Goal: Communication & Community: Answer question/provide support

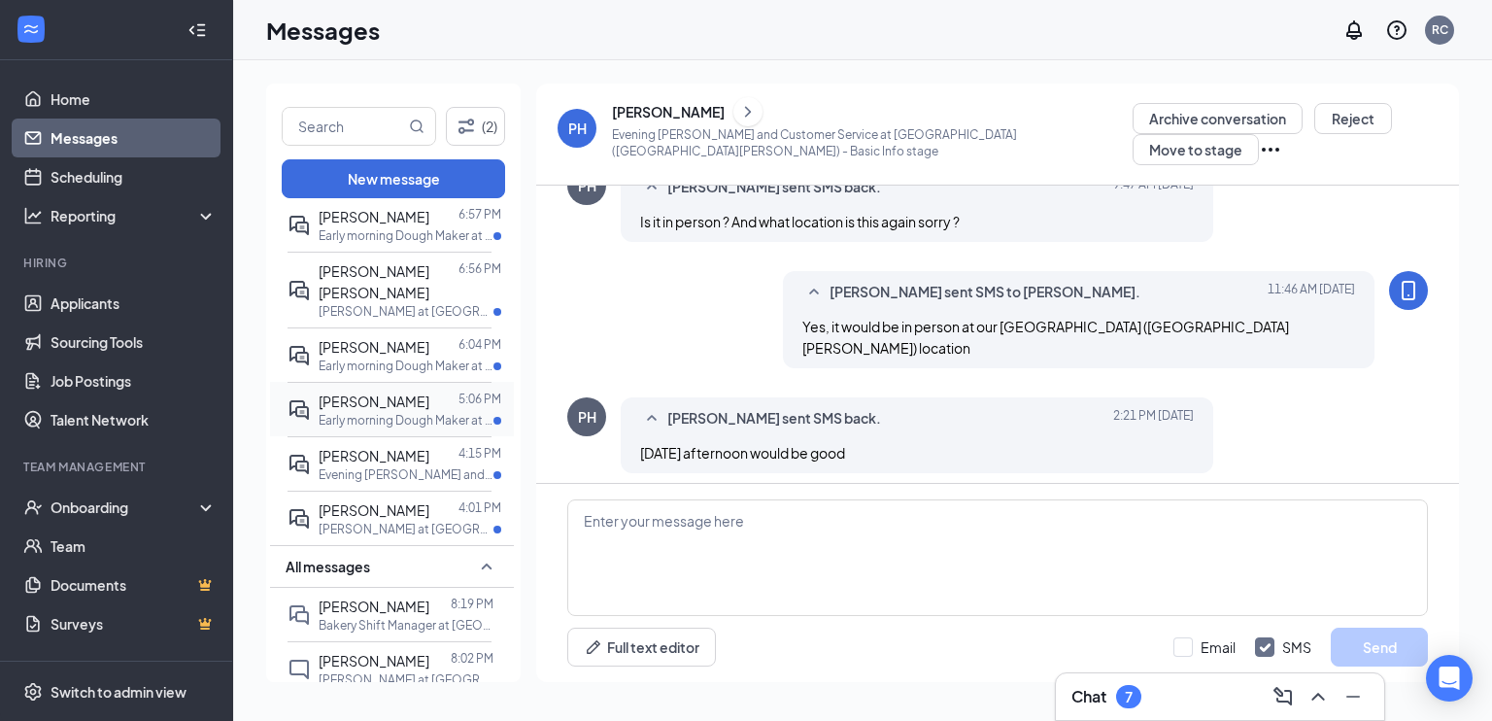
scroll to position [890, 0]
click at [640, 513] on textarea at bounding box center [997, 557] width 860 height 117
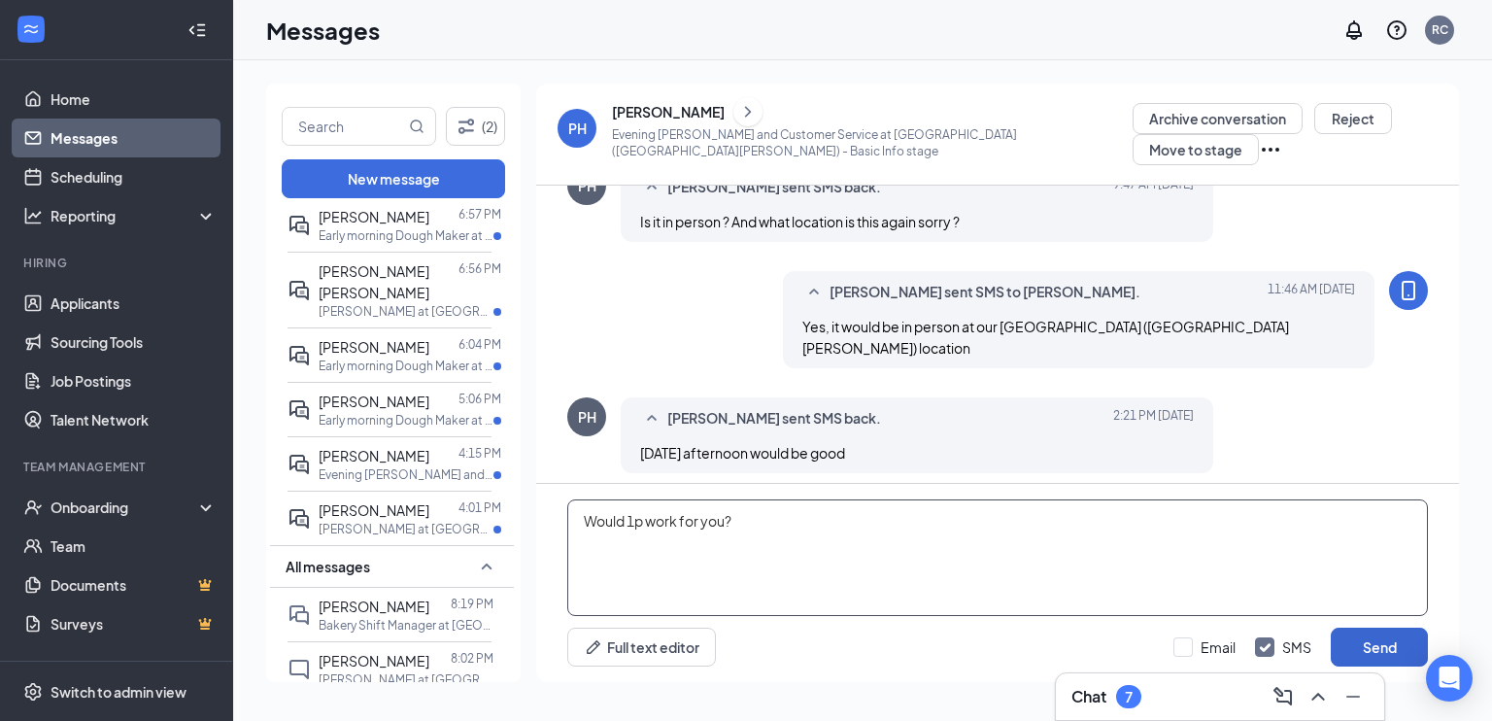
type textarea "Would 1p work for you?"
click at [1342, 636] on button "Send" at bounding box center [1378, 646] width 97 height 39
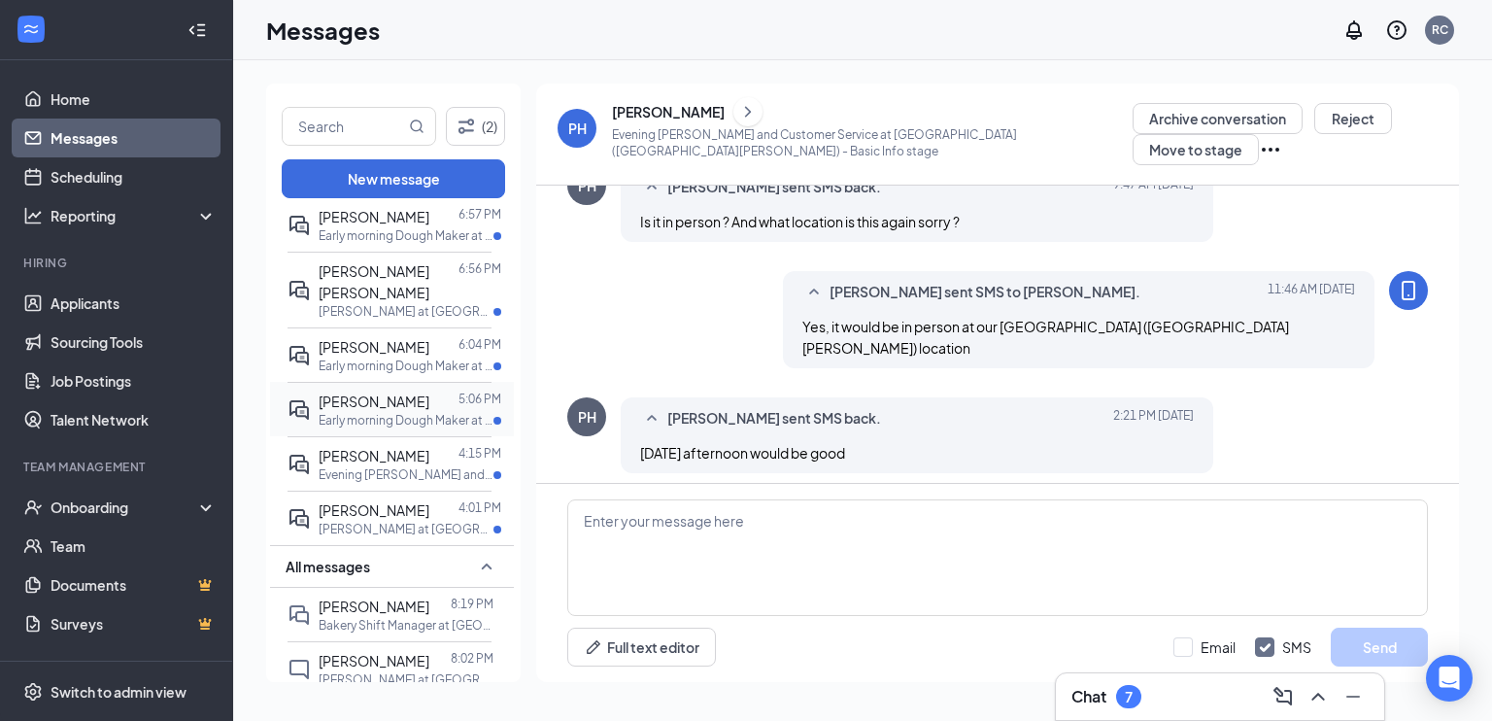
scroll to position [974, 0]
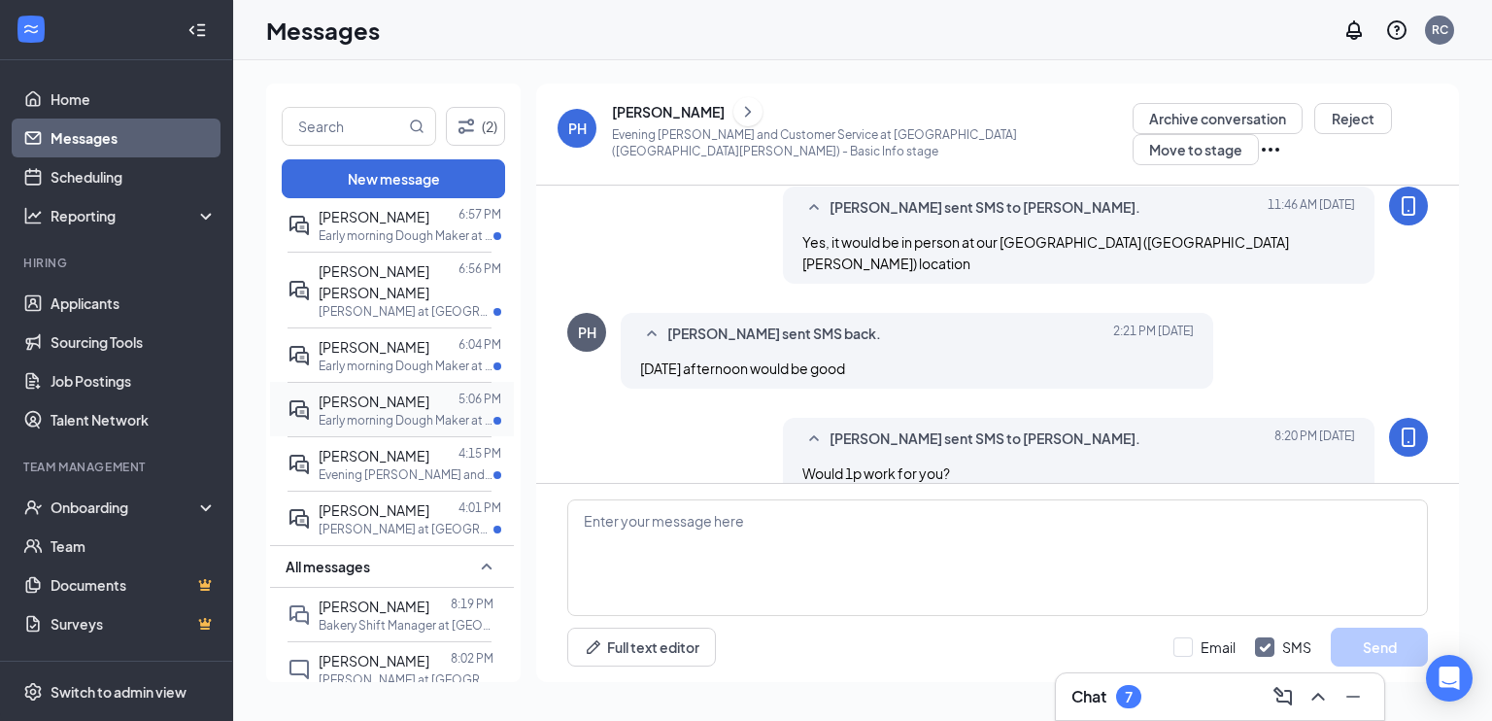
click at [369, 412] on p "Early morning Dough Maker at [GEOGRAPHIC_DATA]" at bounding box center [406, 420] width 175 height 17
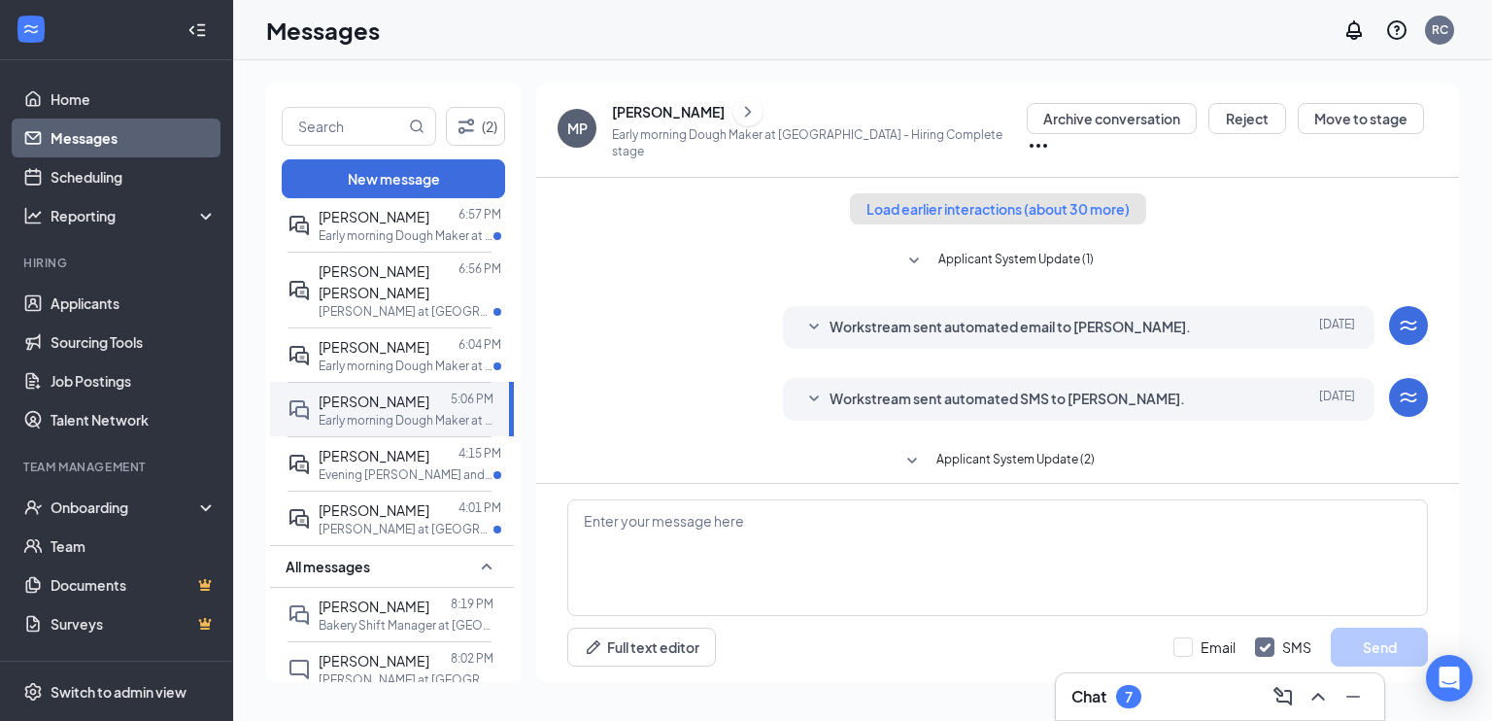
click at [963, 213] on button "Load earlier interactions (about 30 more)" at bounding box center [998, 208] width 296 height 31
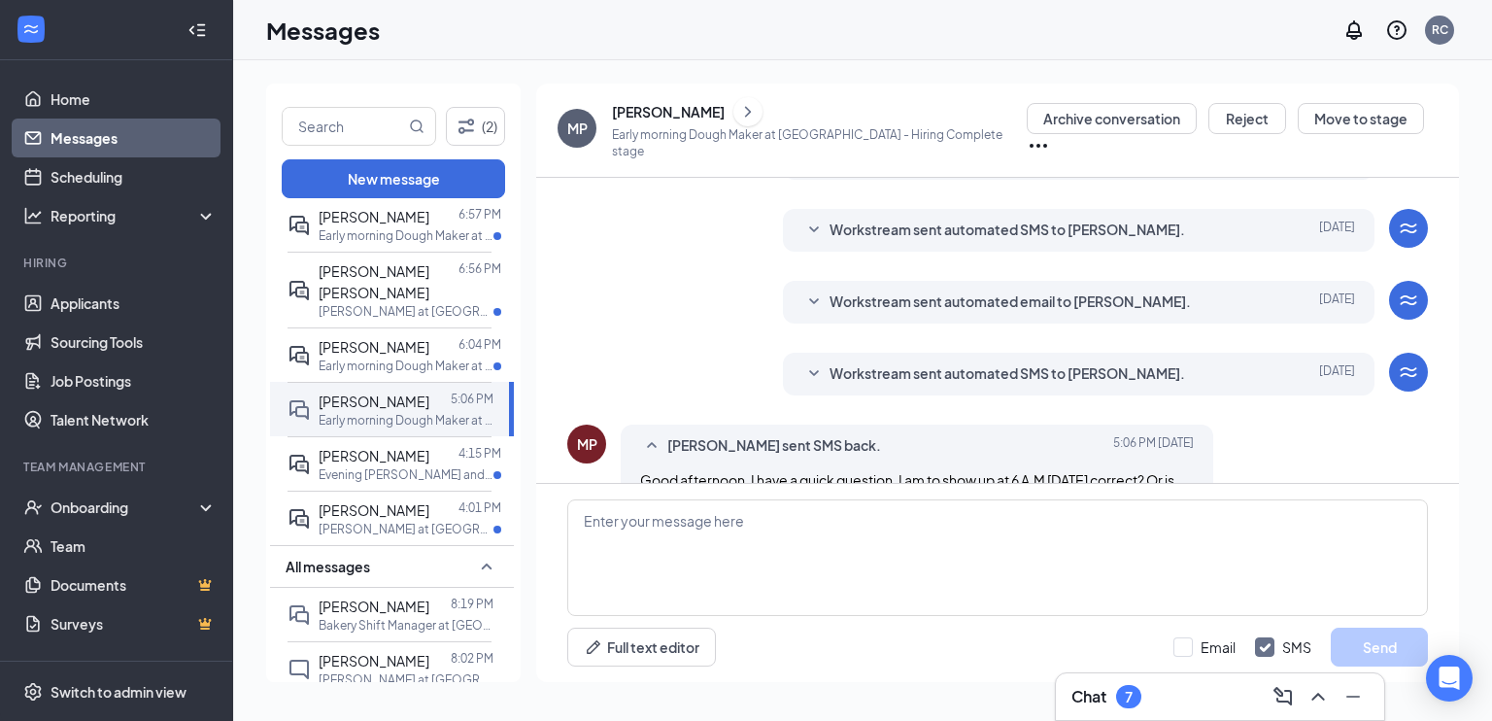
scroll to position [2688, 0]
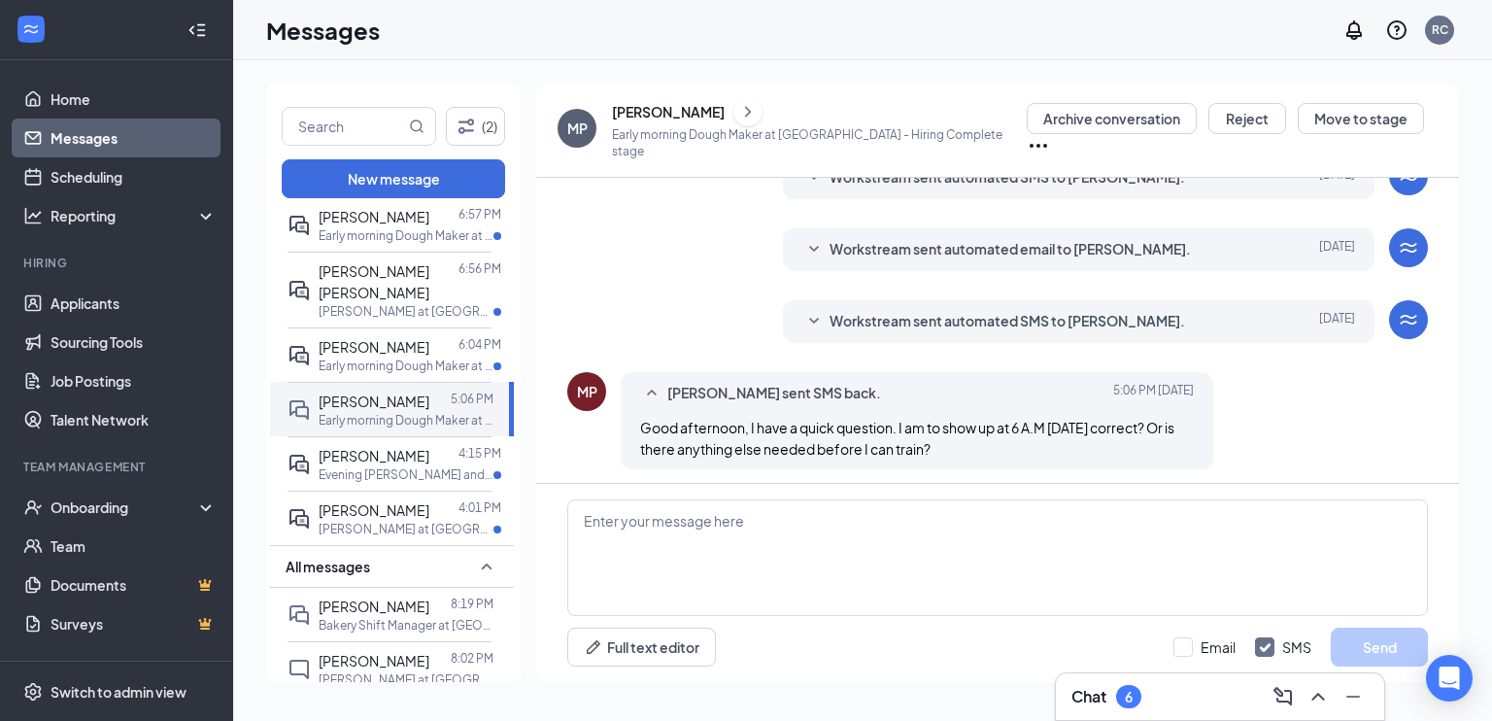
click at [815, 318] on icon "SmallChevronDown" at bounding box center [813, 321] width 23 height 23
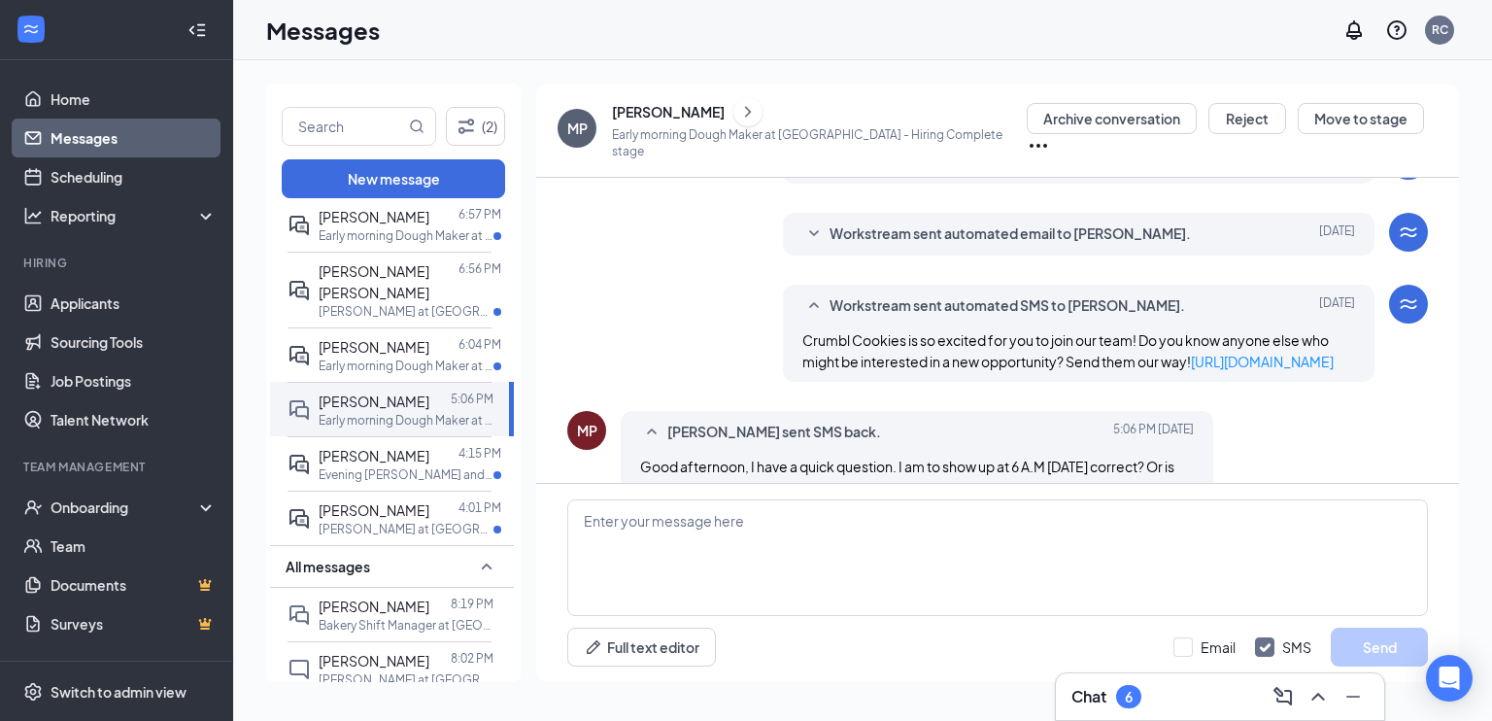
scroll to position [2764, 0]
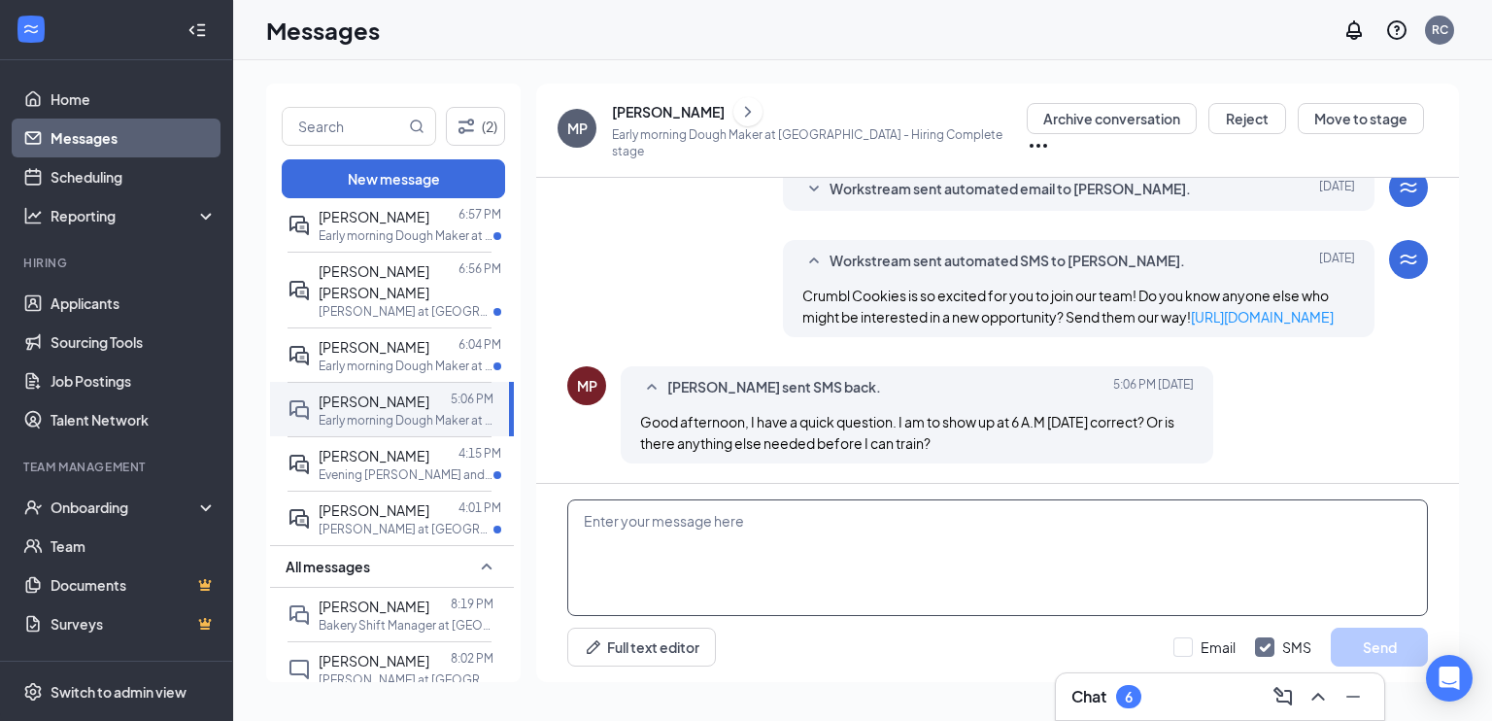
click at [804, 585] on textarea at bounding box center [997, 557] width 860 height 117
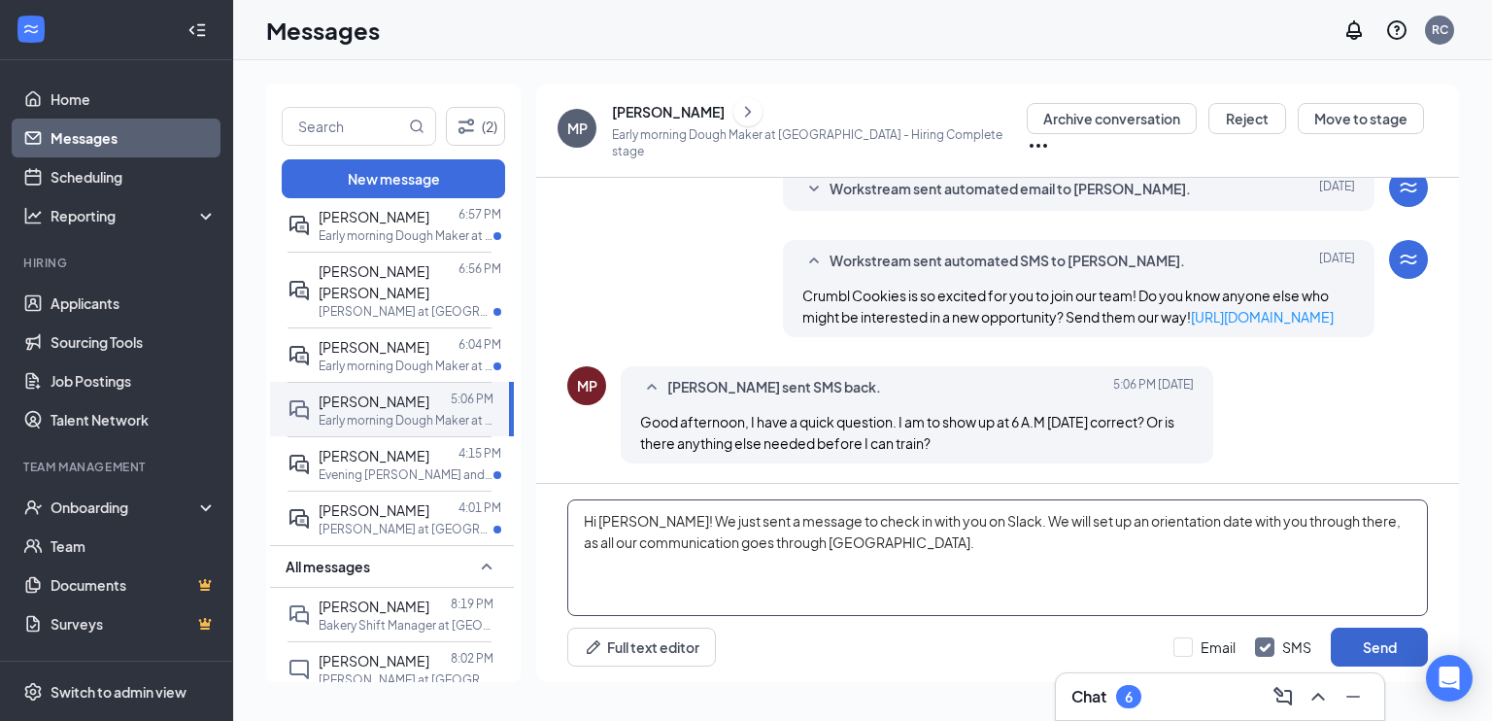
type textarea "Hi [PERSON_NAME]! We just sent a message to check in with you on Slack. We will…"
click at [1349, 647] on button "Send" at bounding box center [1378, 646] width 97 height 39
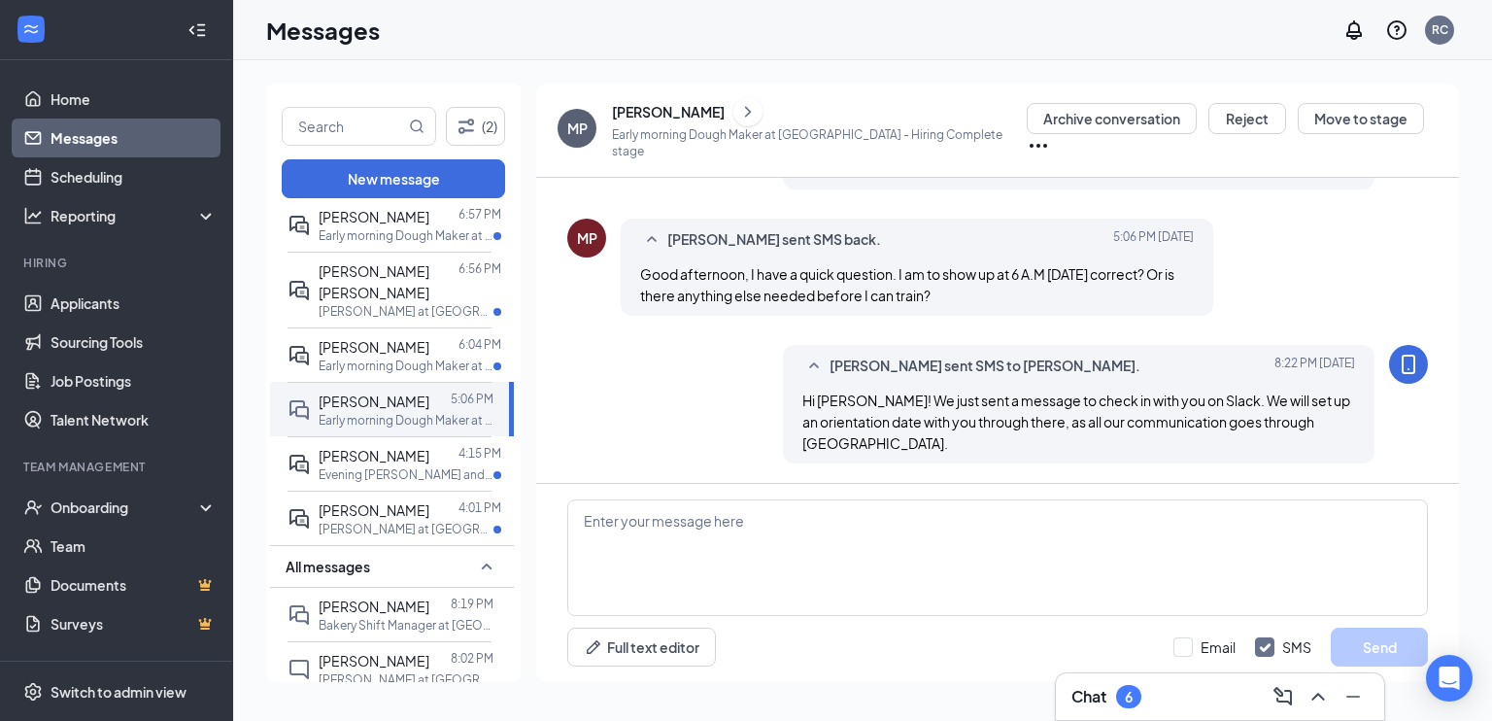
scroll to position [2912, 0]
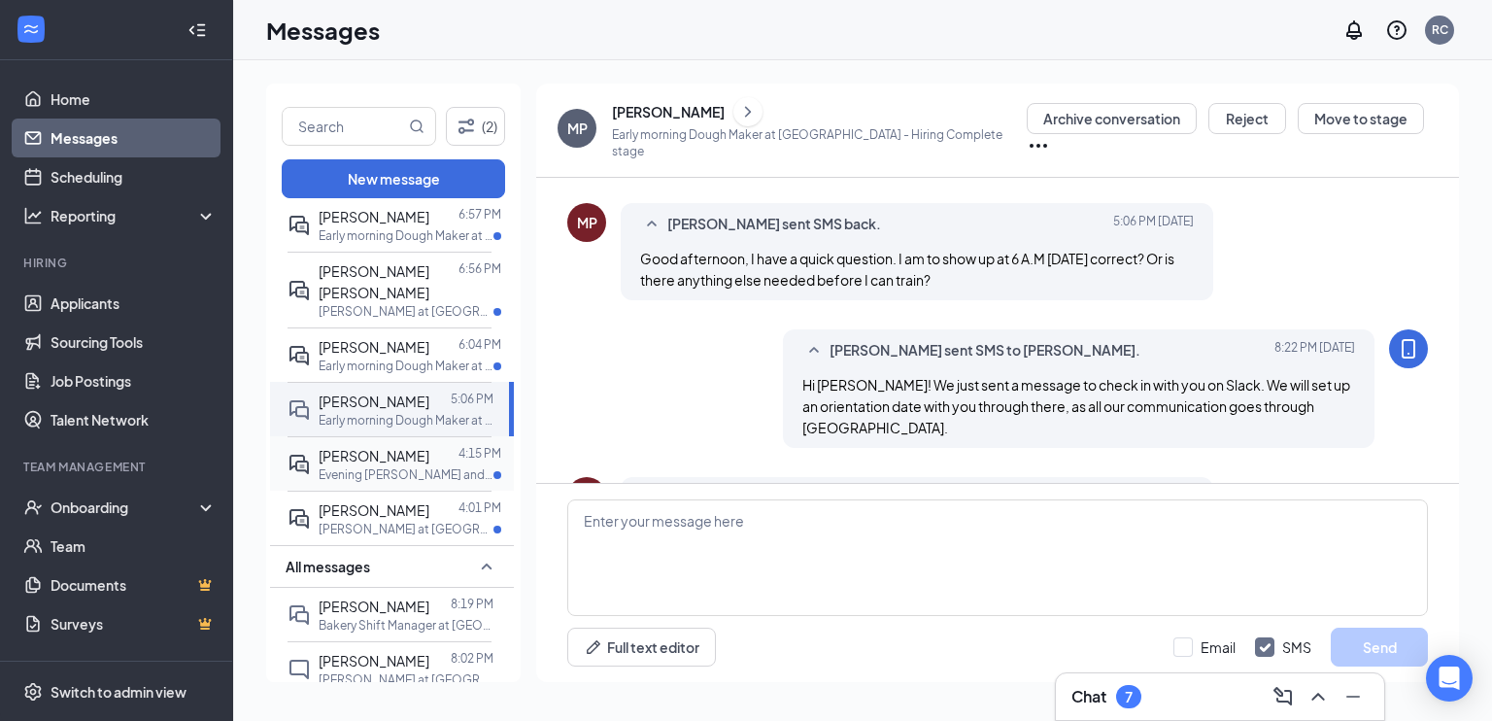
click at [434, 466] on p "Evening [PERSON_NAME] and Customer Service at [GEOGRAPHIC_DATA] ([GEOGRAPHIC_DA…" at bounding box center [406, 474] width 175 height 17
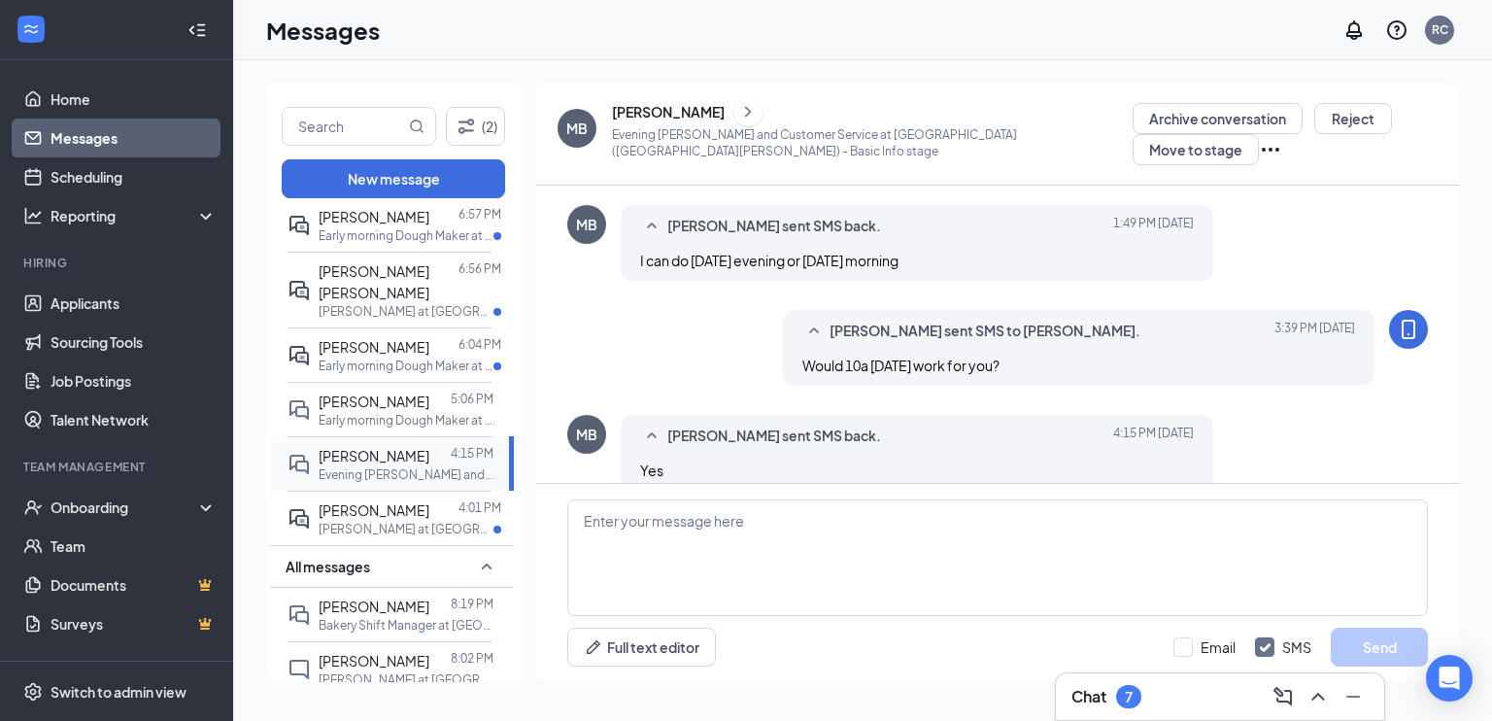
scroll to position [878, 0]
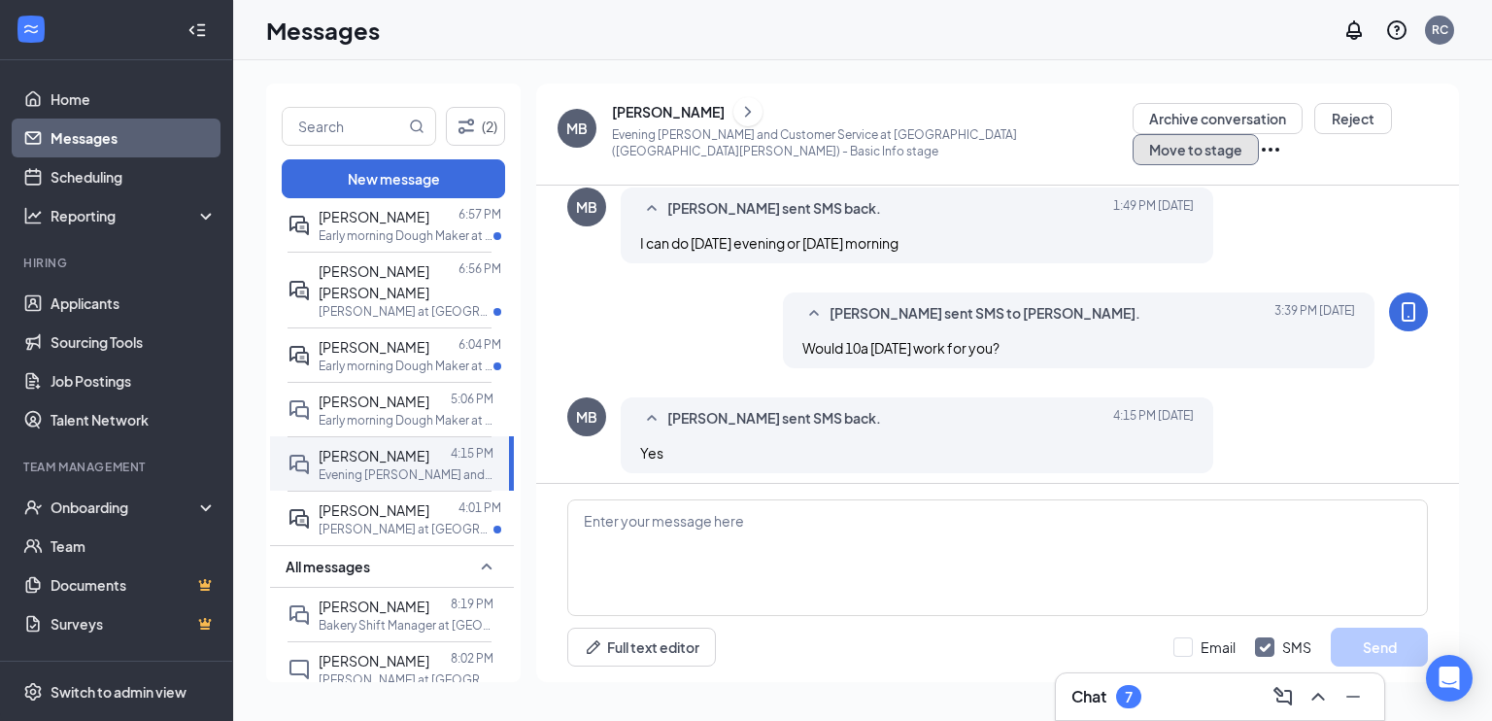
click at [1259, 134] on button "Move to stage" at bounding box center [1195, 149] width 126 height 31
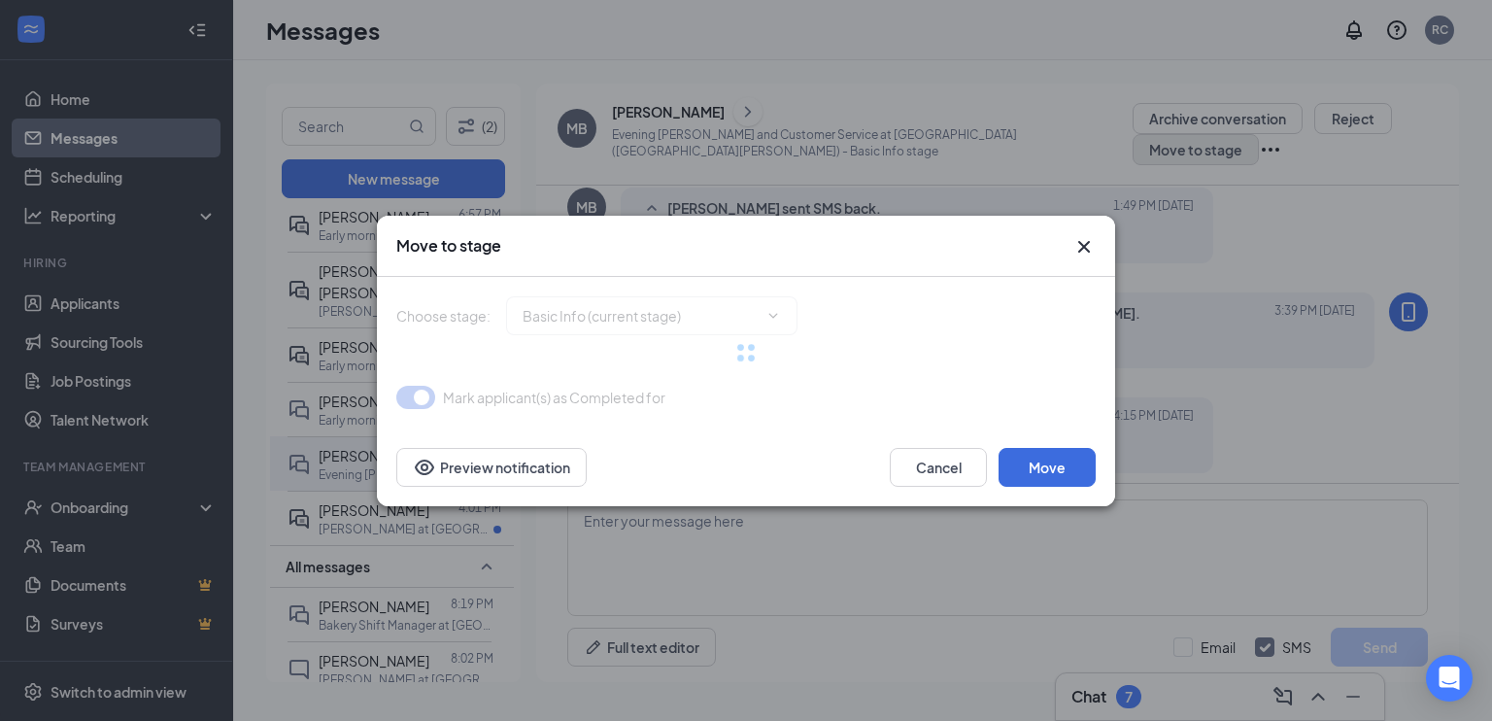
type input "Onsite Interview (next stage)"
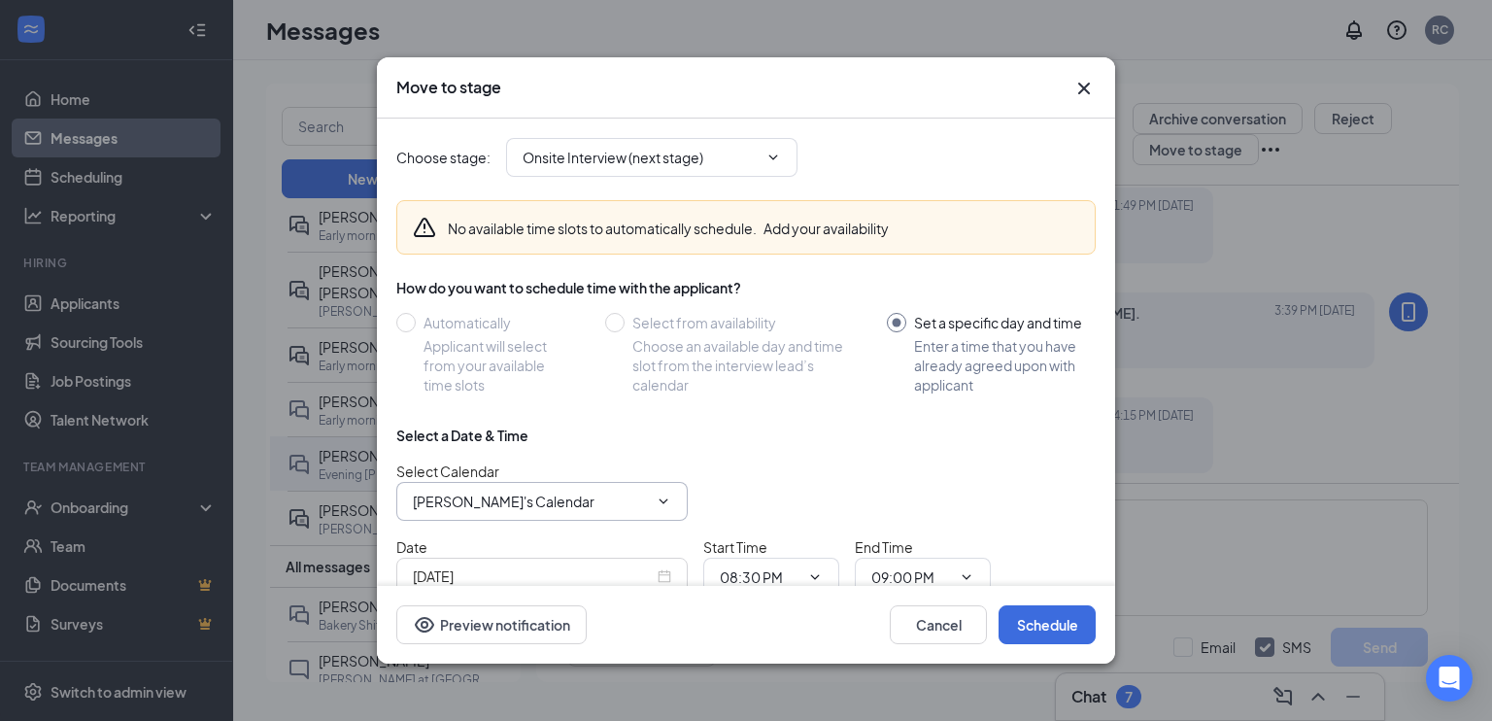
click at [575, 516] on span "[PERSON_NAME]'s Calendar" at bounding box center [541, 501] width 291 height 39
click at [513, 496] on input "[PERSON_NAME]'s Calendar" at bounding box center [530, 500] width 235 height 21
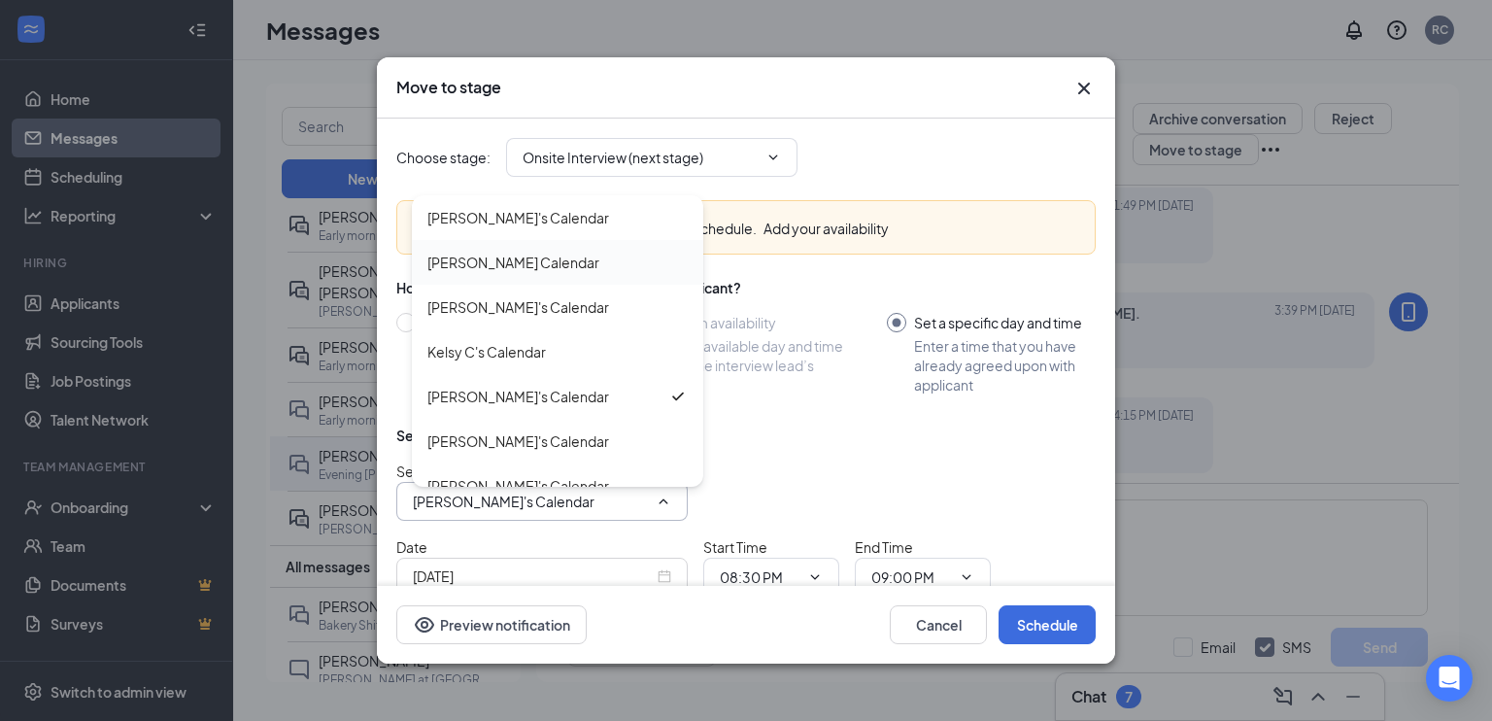
click at [489, 253] on div "[PERSON_NAME] Calendar" at bounding box center [513, 262] width 172 height 21
type input "[PERSON_NAME] Calendar"
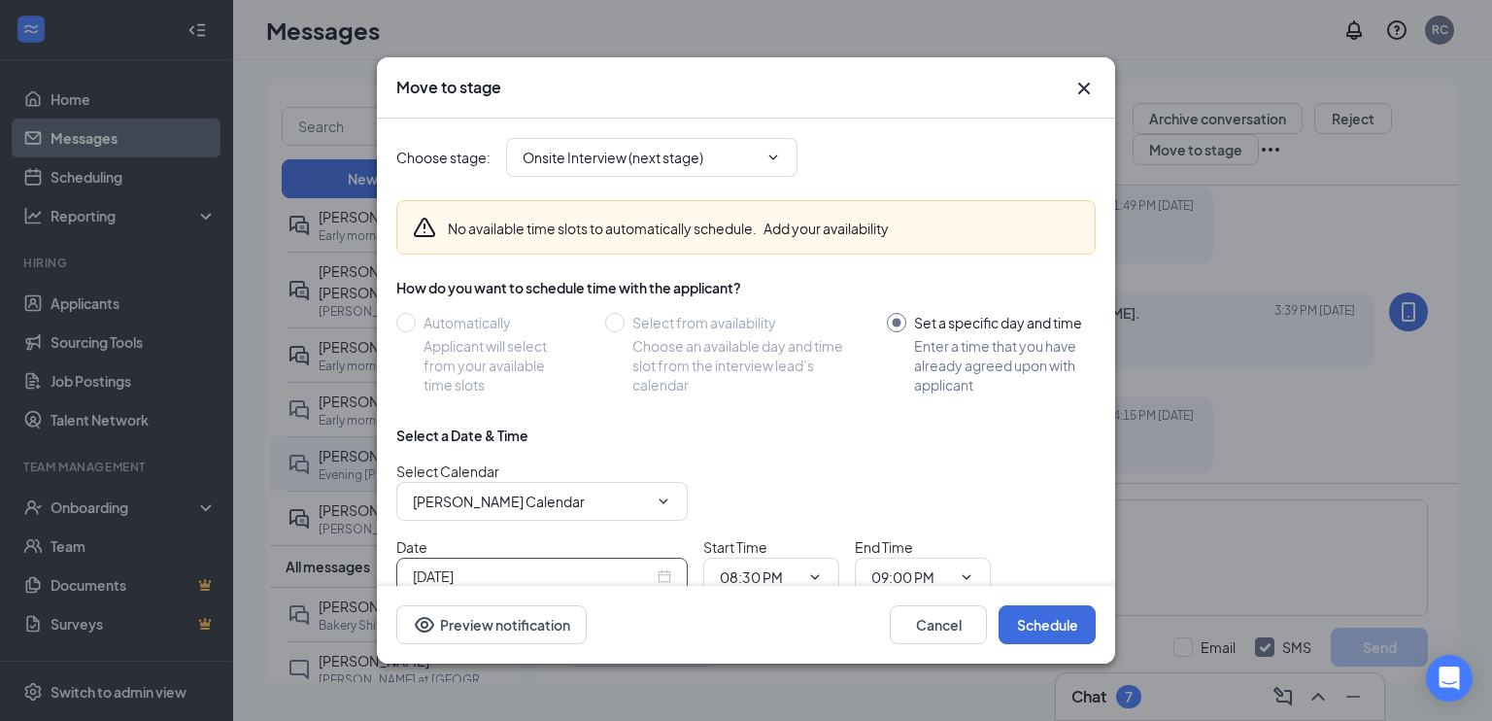
click at [517, 570] on input "[DATE]" at bounding box center [533, 575] width 241 height 21
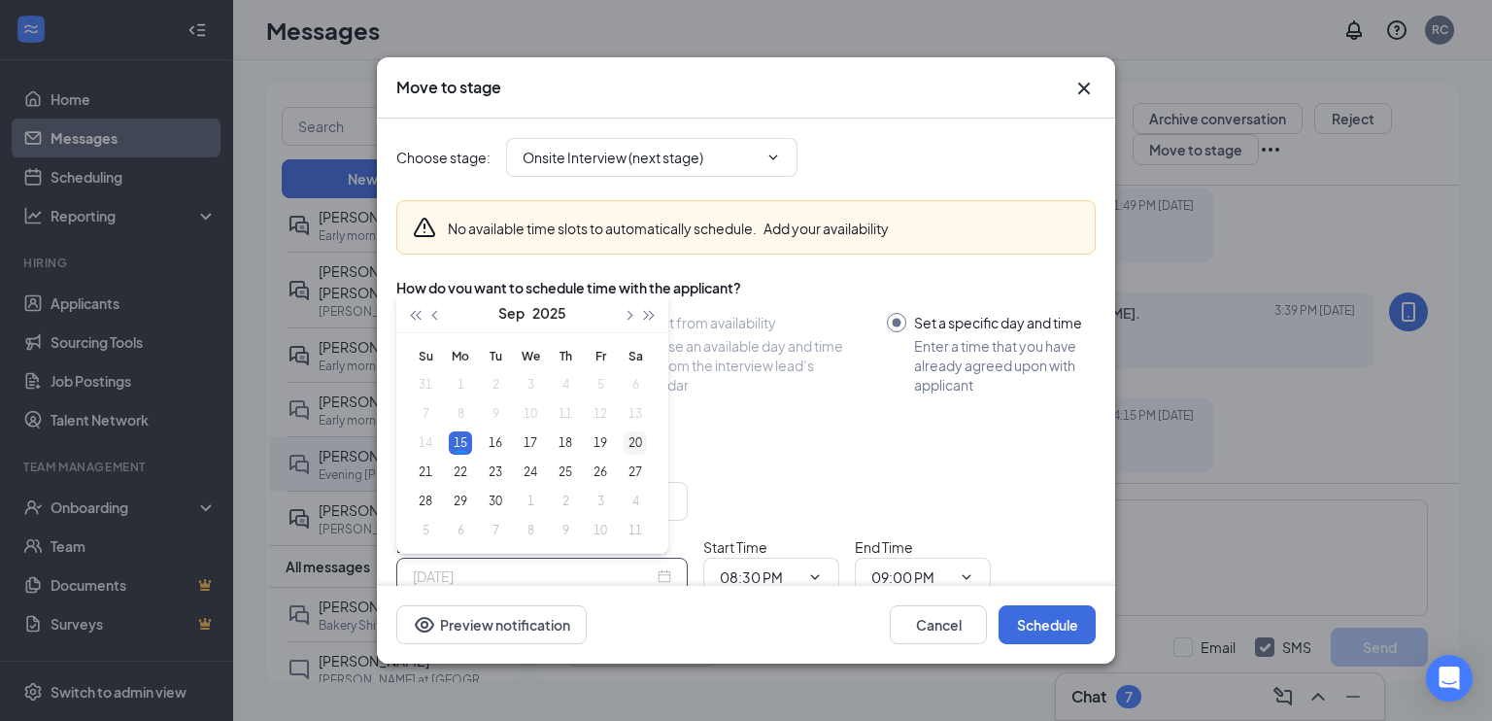
type input "[DATE]"
click at [641, 442] on div "20" at bounding box center [634, 442] width 23 height 23
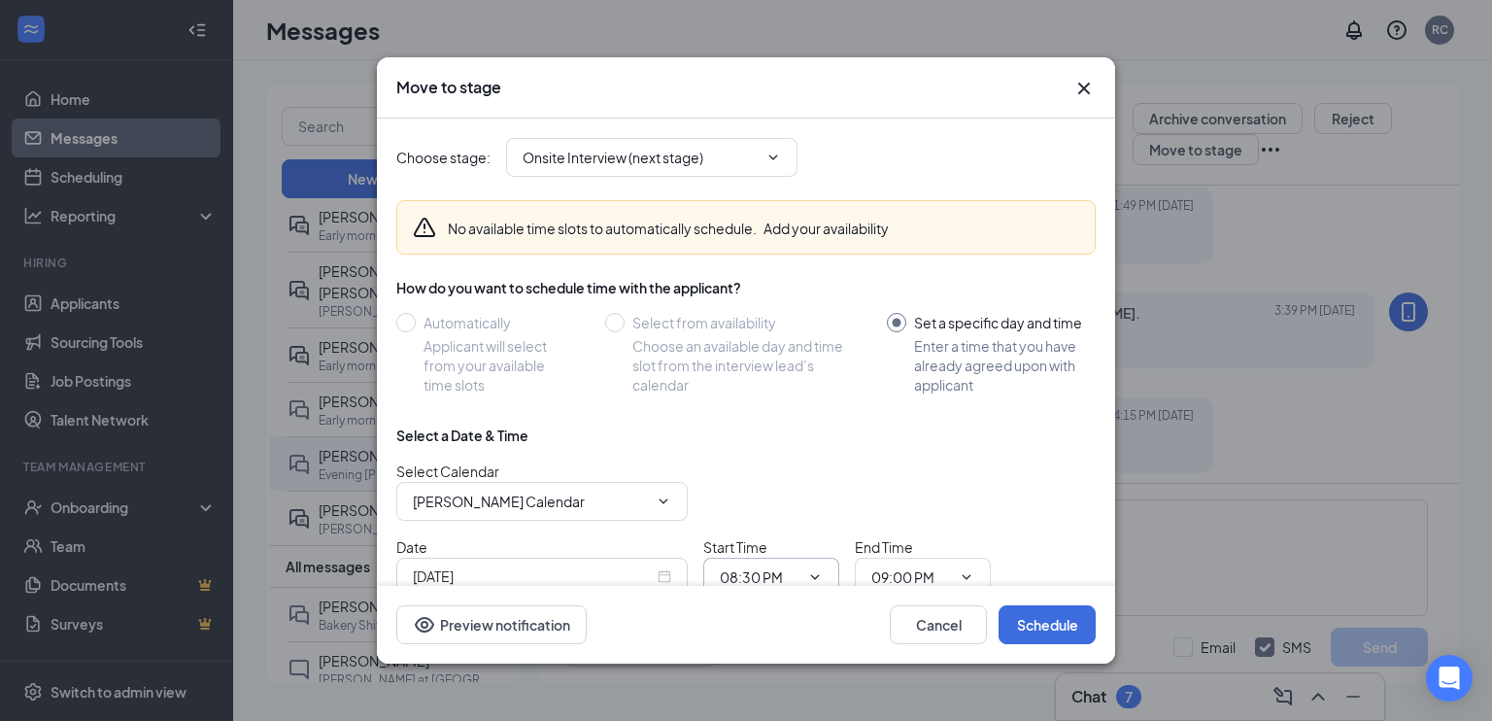
click at [761, 573] on input "08:30 PM" at bounding box center [760, 576] width 80 height 21
click at [760, 320] on div "10:00 AM" at bounding box center [762, 328] width 57 height 21
type input "10:00 AM"
click at [891, 582] on input "09:00 PM" at bounding box center [911, 576] width 80 height 21
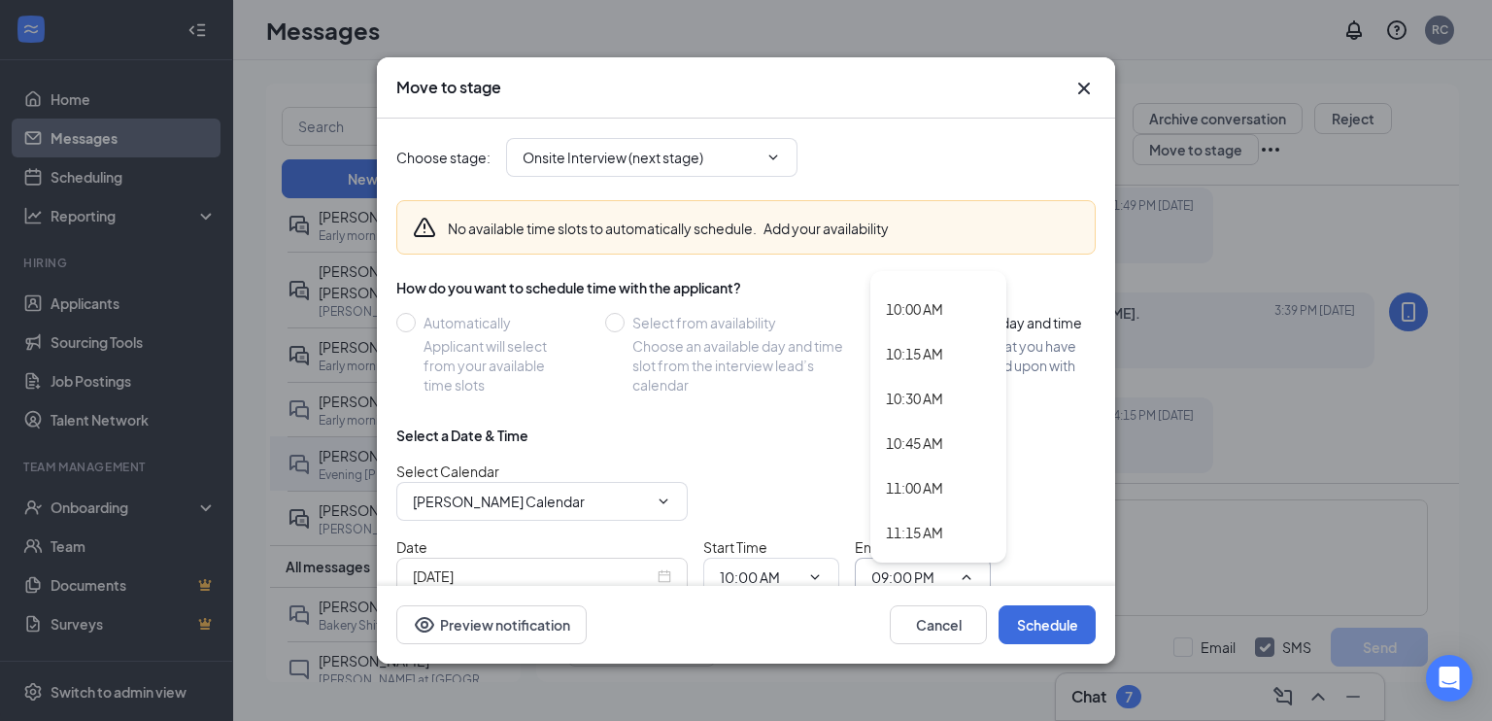
scroll to position [1771, 0]
click at [921, 397] on div "10:30 AM" at bounding box center [914, 397] width 57 height 21
type input "10:30 AM"
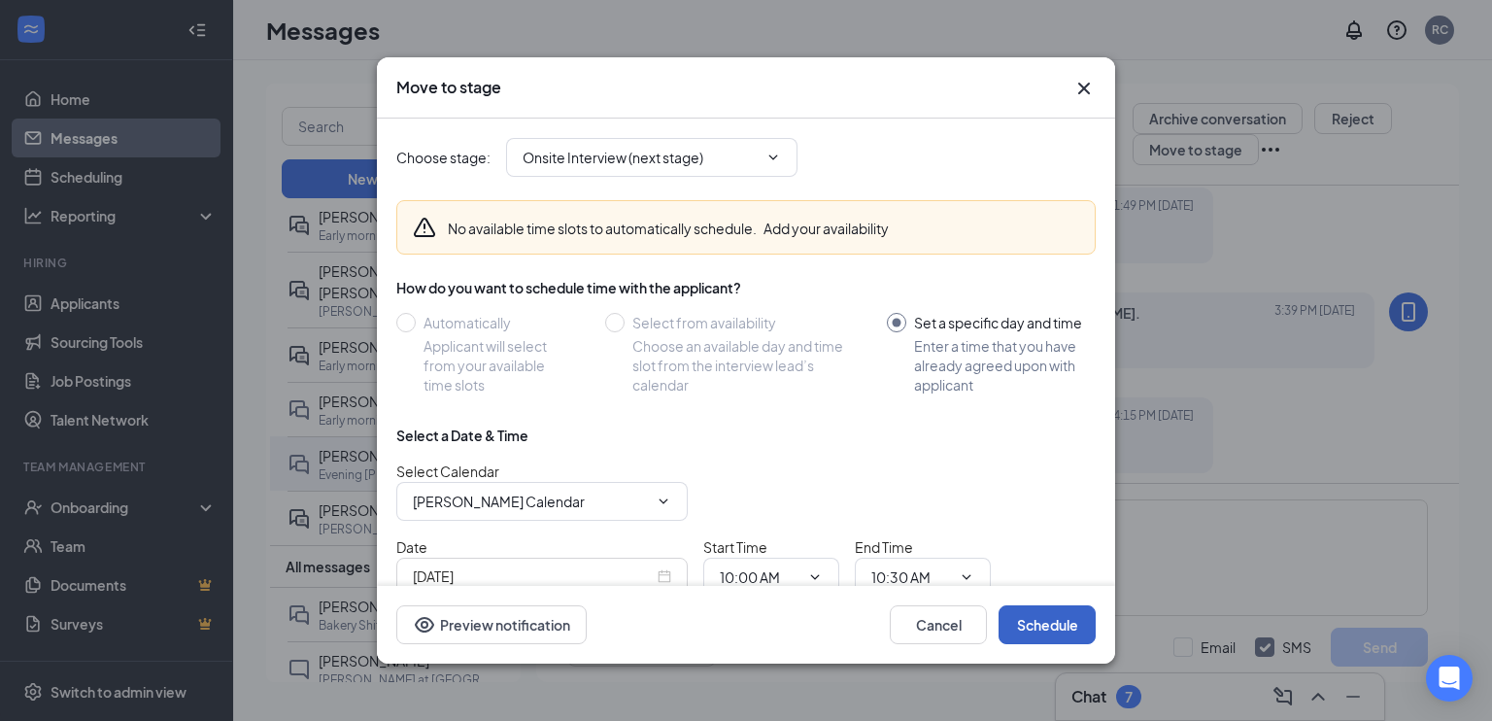
click at [1033, 620] on button "Schedule" at bounding box center [1046, 624] width 97 height 39
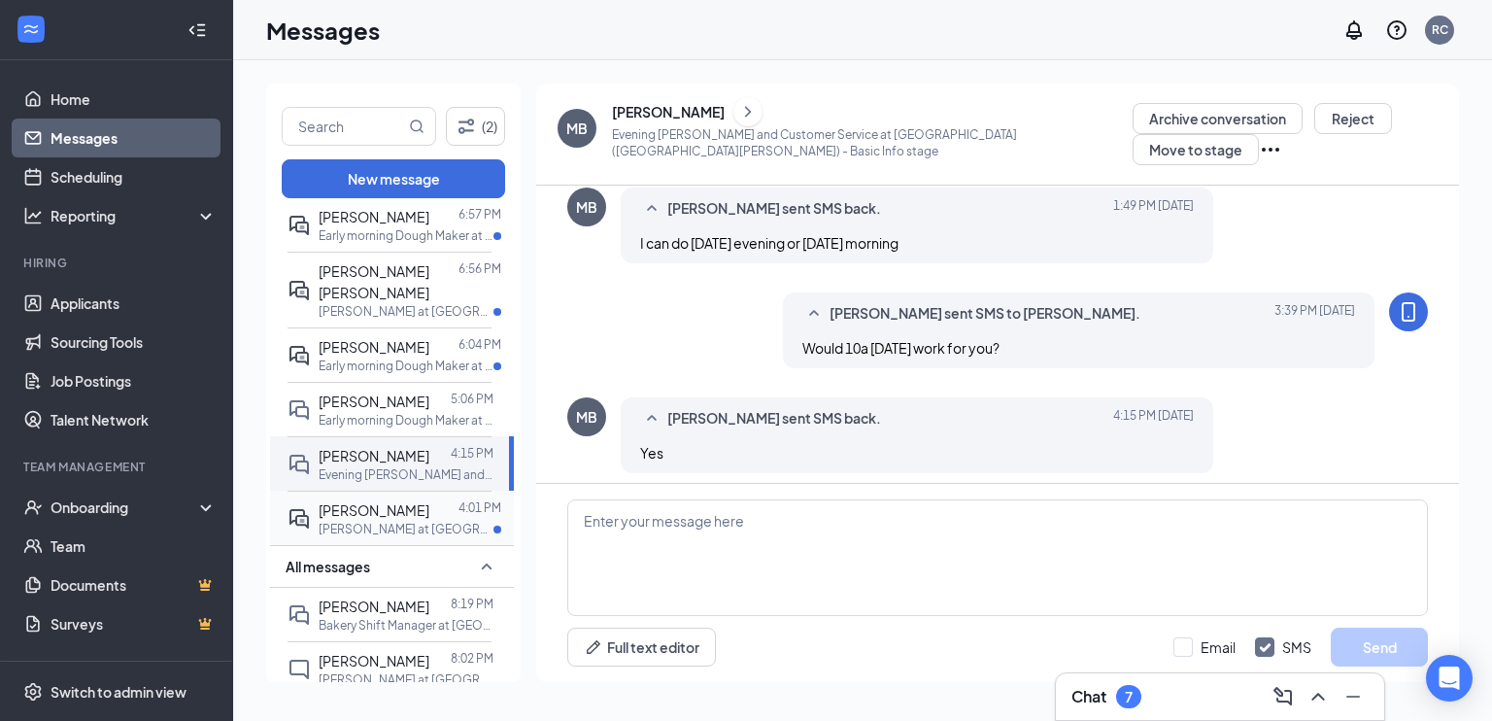
click at [359, 537] on p "[PERSON_NAME] at [GEOGRAPHIC_DATA]" at bounding box center [406, 529] width 175 height 17
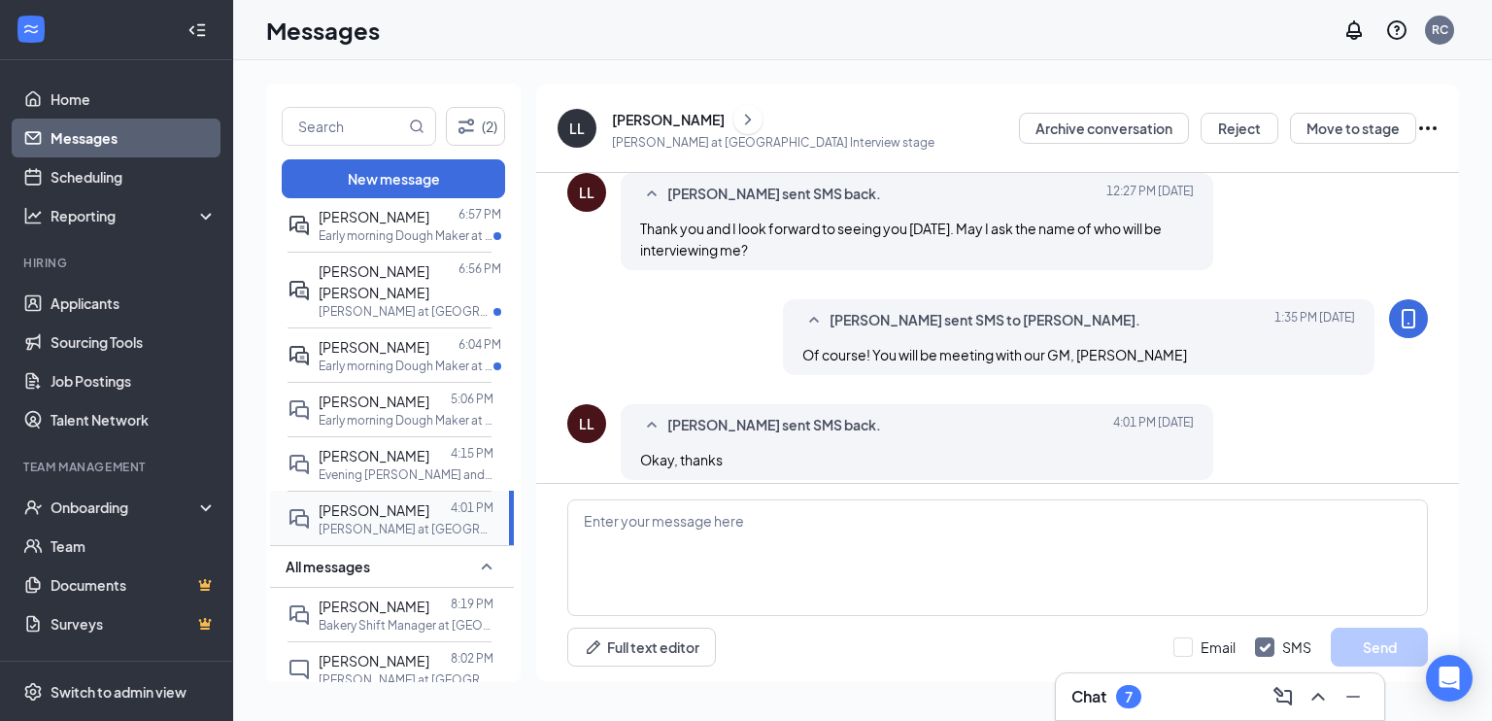
scroll to position [602, 0]
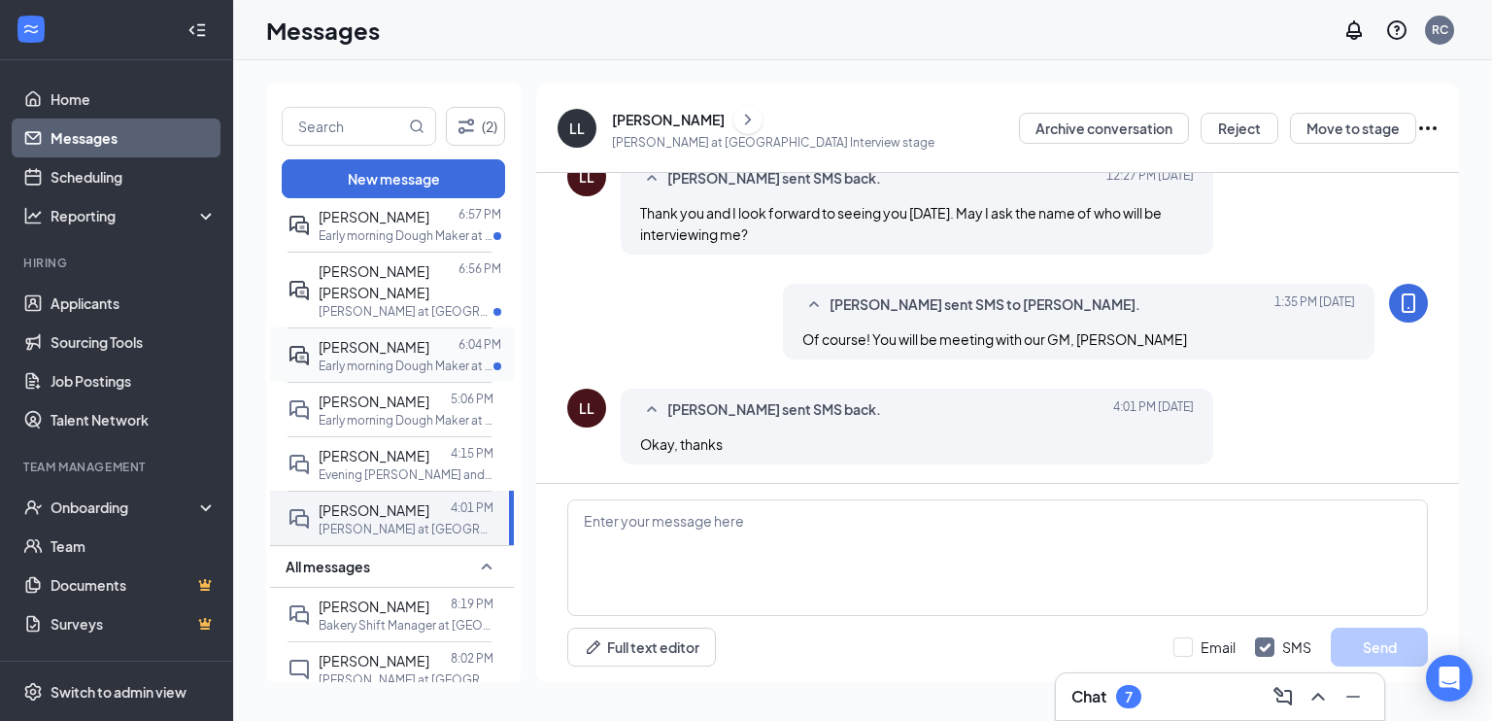
click at [399, 372] on div "[PERSON_NAME] 6:04 PM Early morning Dough Maker at [GEOGRAPHIC_DATA]" at bounding box center [389, 354] width 204 height 54
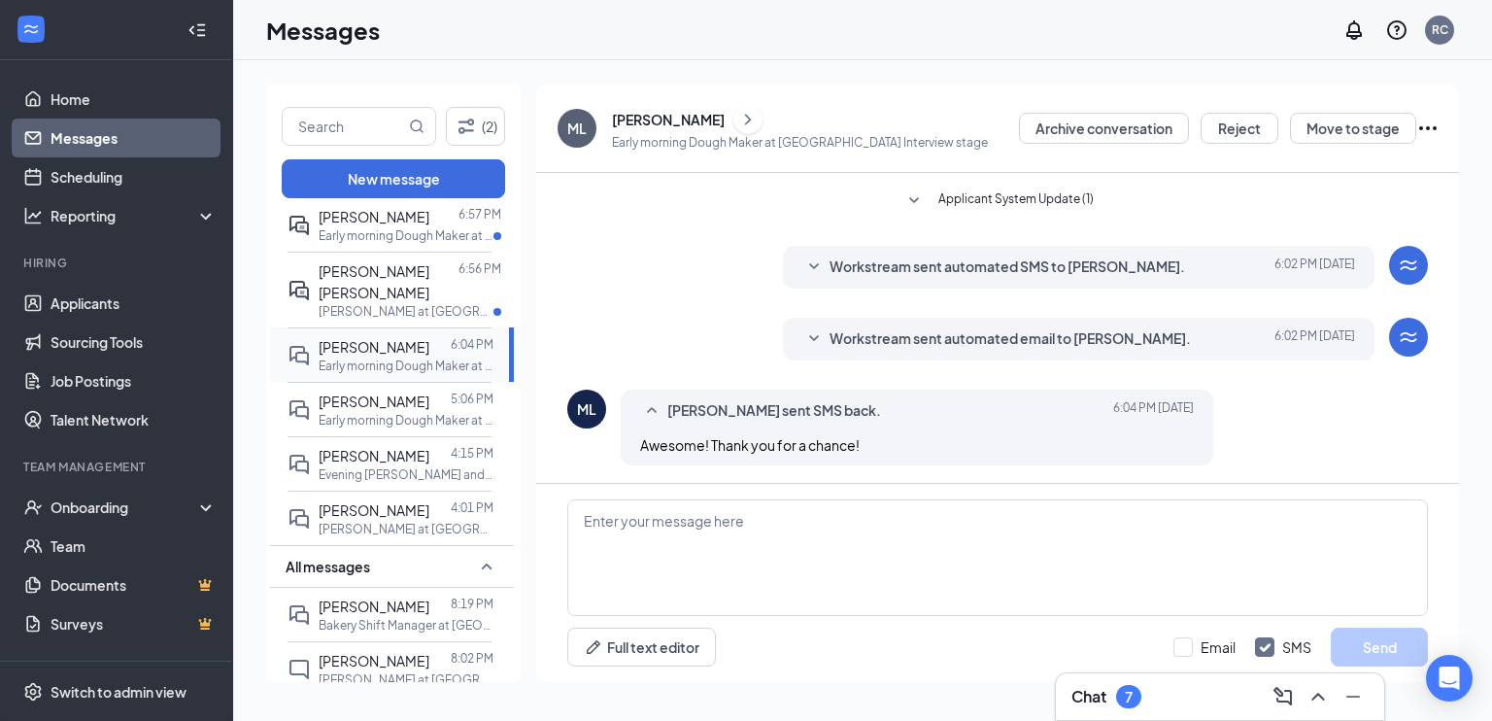
scroll to position [592, 0]
click at [399, 287] on div "[PERSON_NAME] [PERSON_NAME]" at bounding box center [389, 281] width 140 height 43
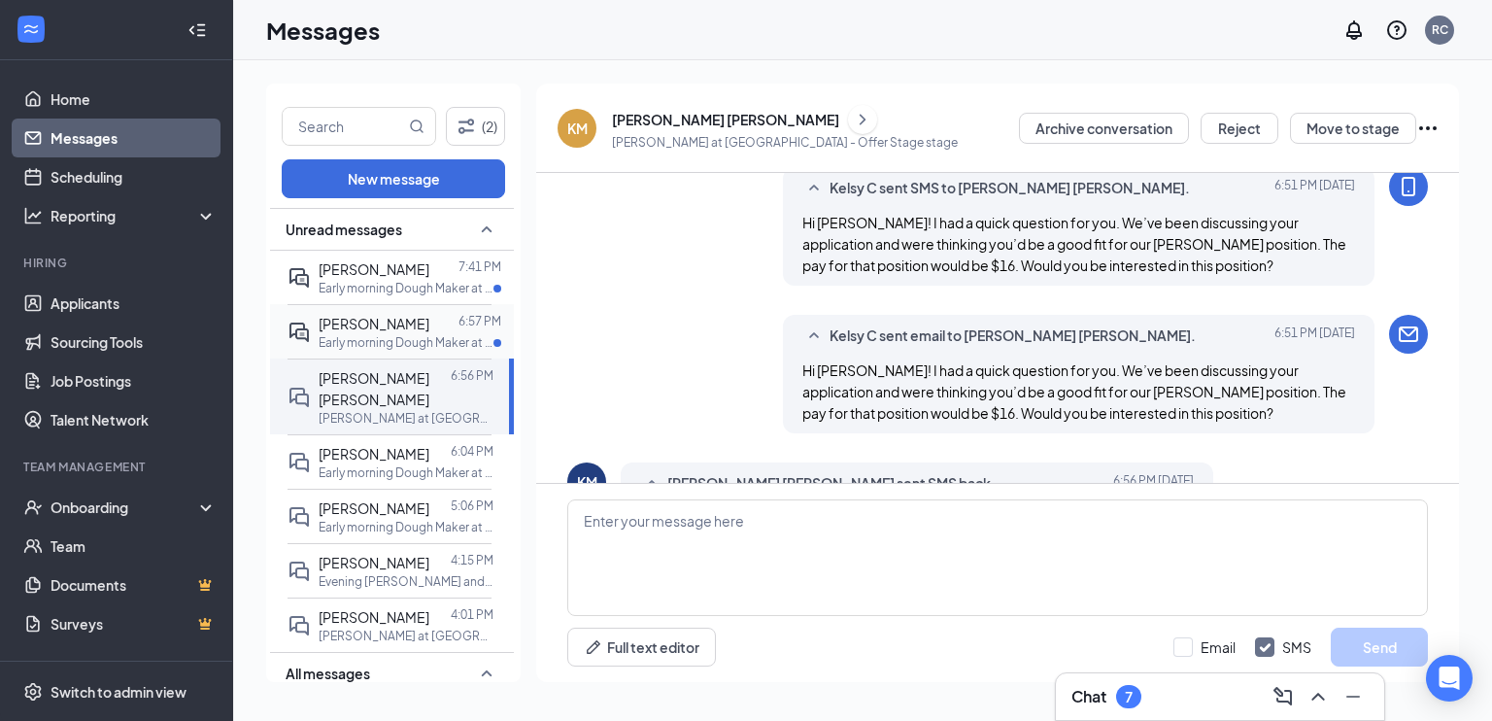
scroll to position [639, 0]
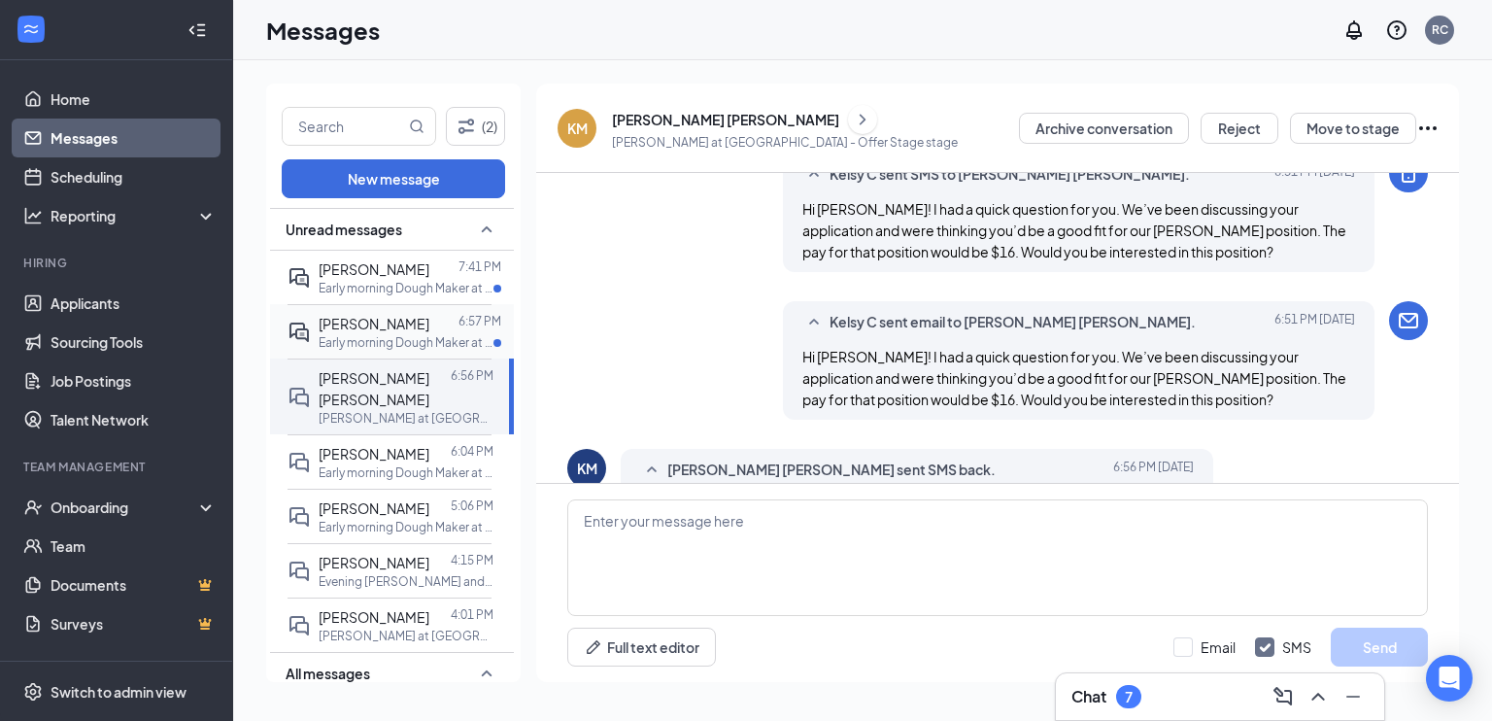
click at [429, 328] on div at bounding box center [443, 323] width 29 height 21
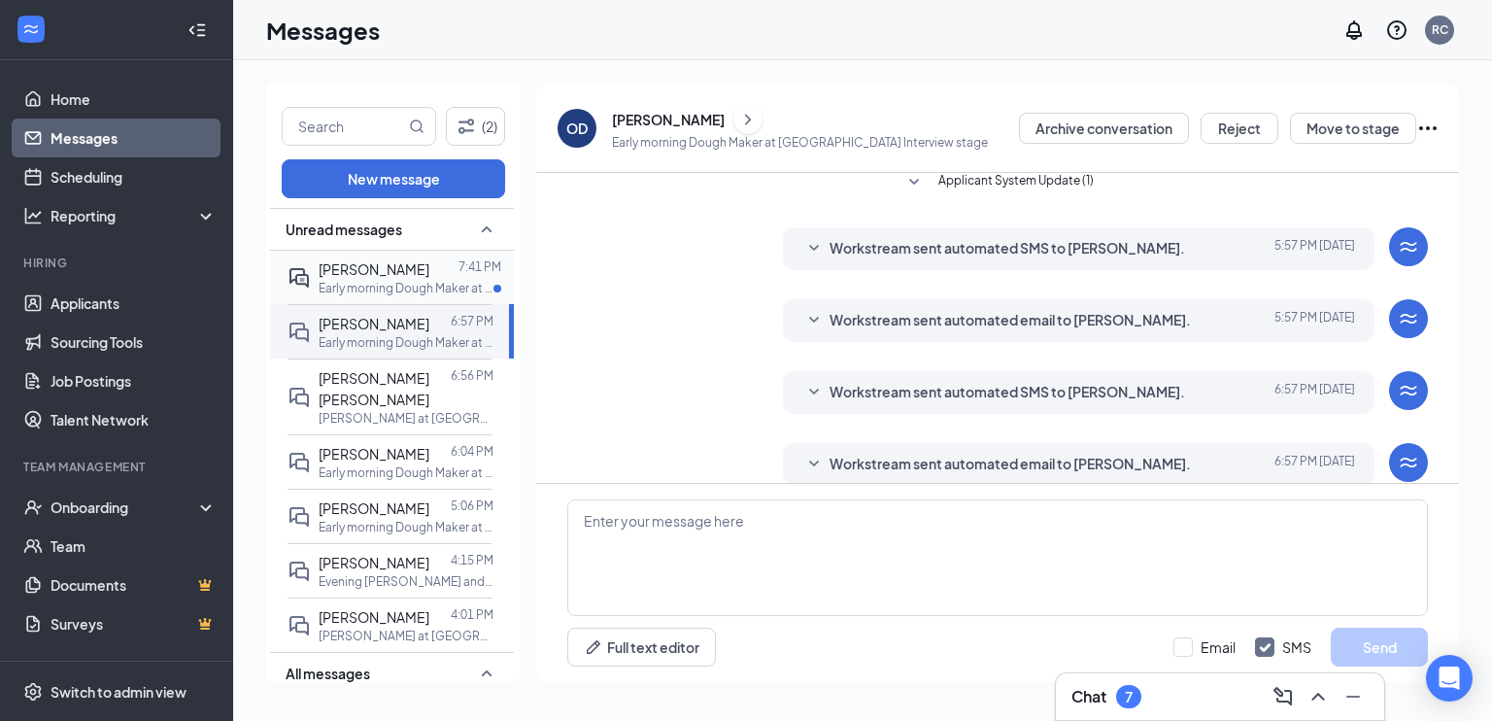
scroll to position [662, 0]
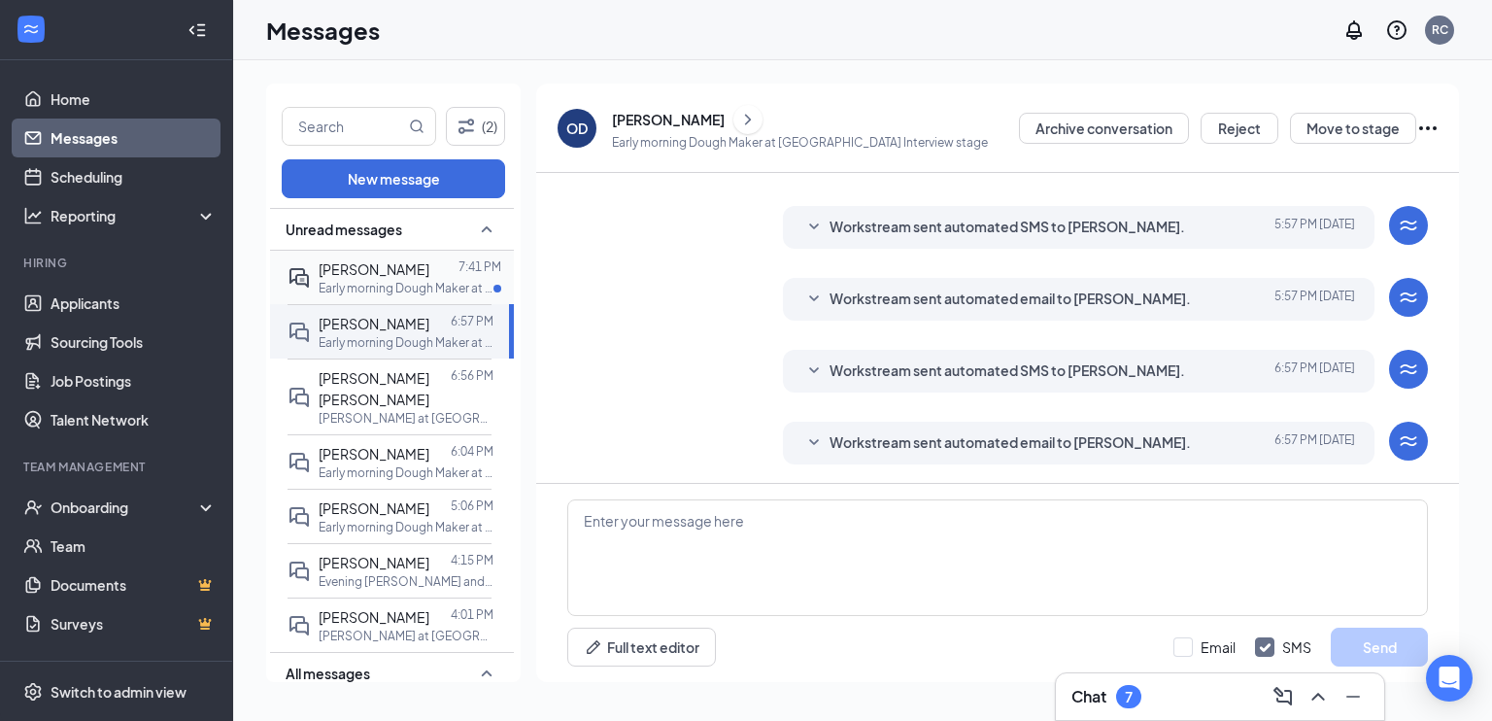
click at [402, 286] on p "Early morning Dough Maker at [GEOGRAPHIC_DATA]" at bounding box center [406, 288] width 175 height 17
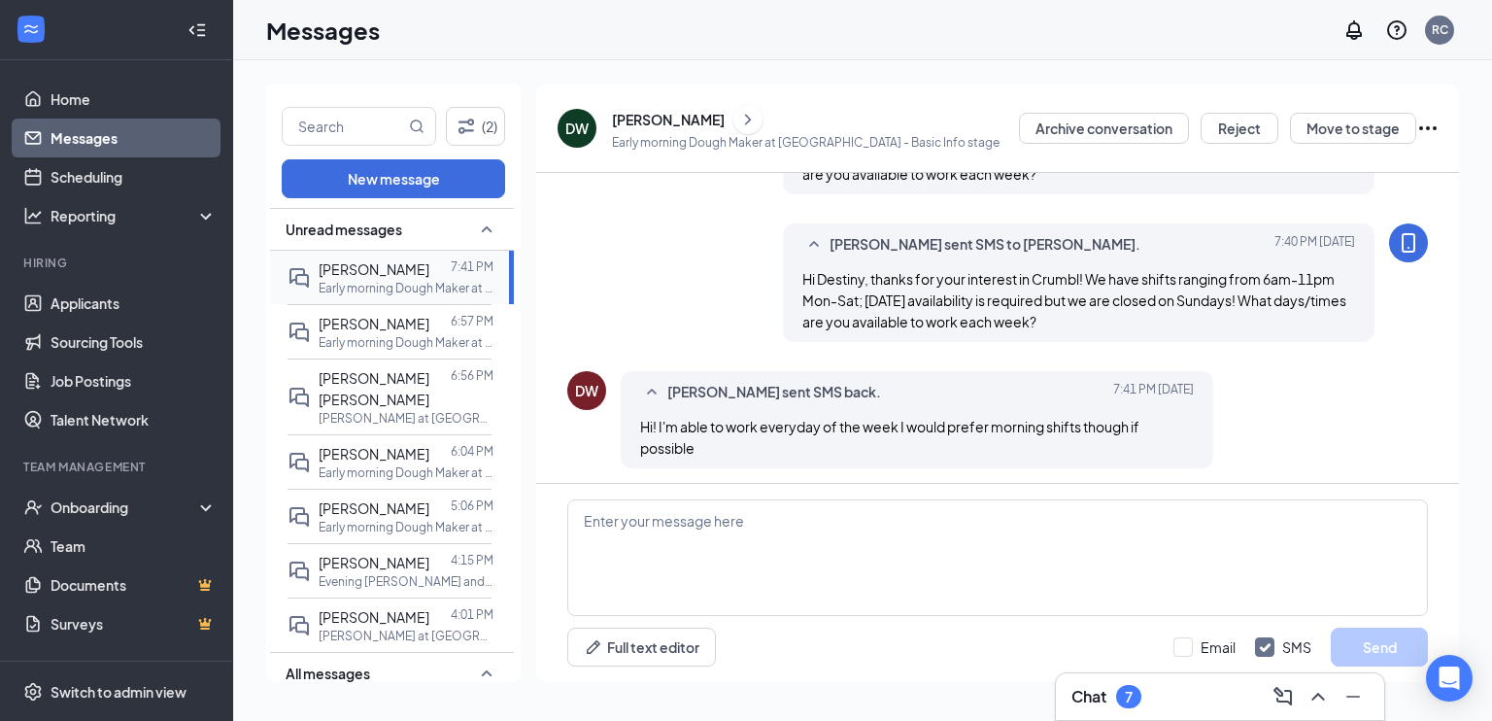
scroll to position [239, 0]
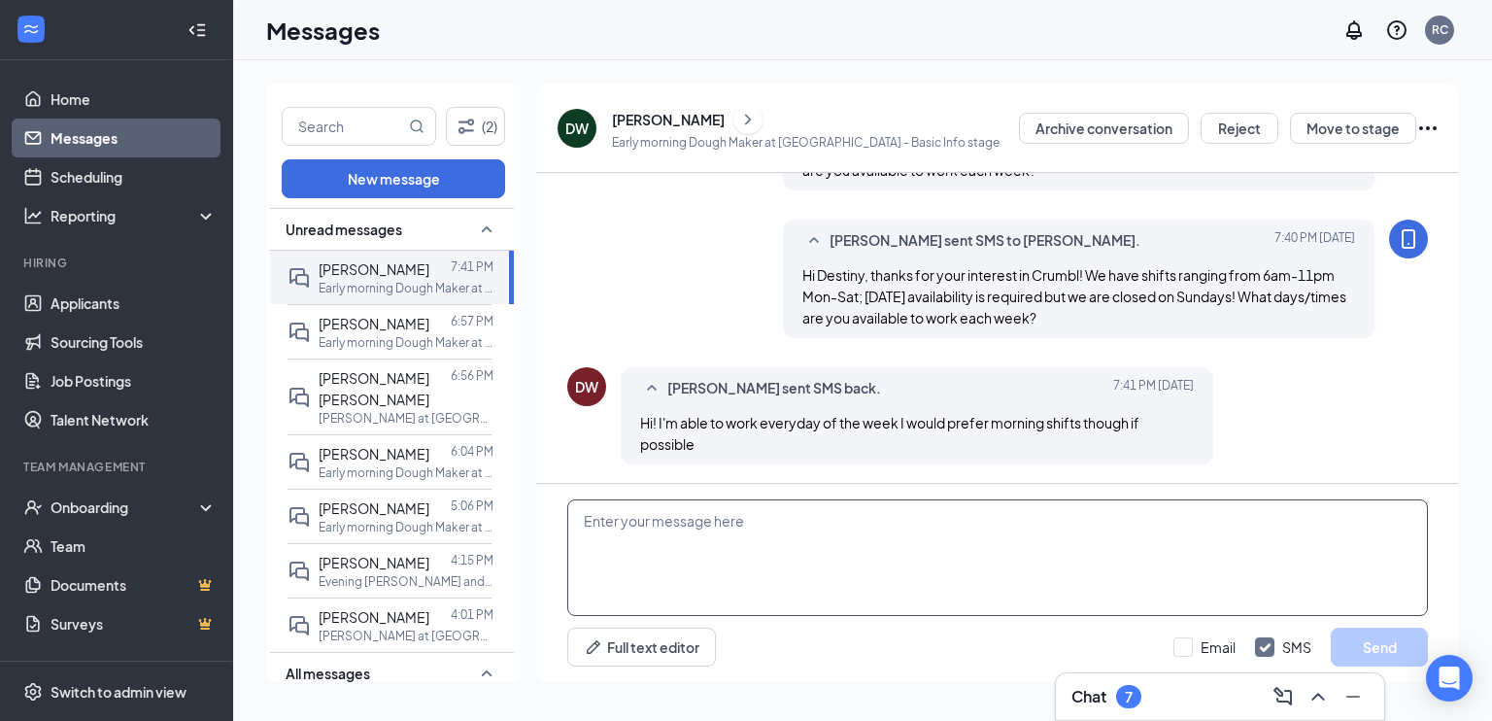
click at [729, 545] on textarea at bounding box center [997, 557] width 860 height 117
type textarea "Okay, that sounds great! When would you be available for an interview?"
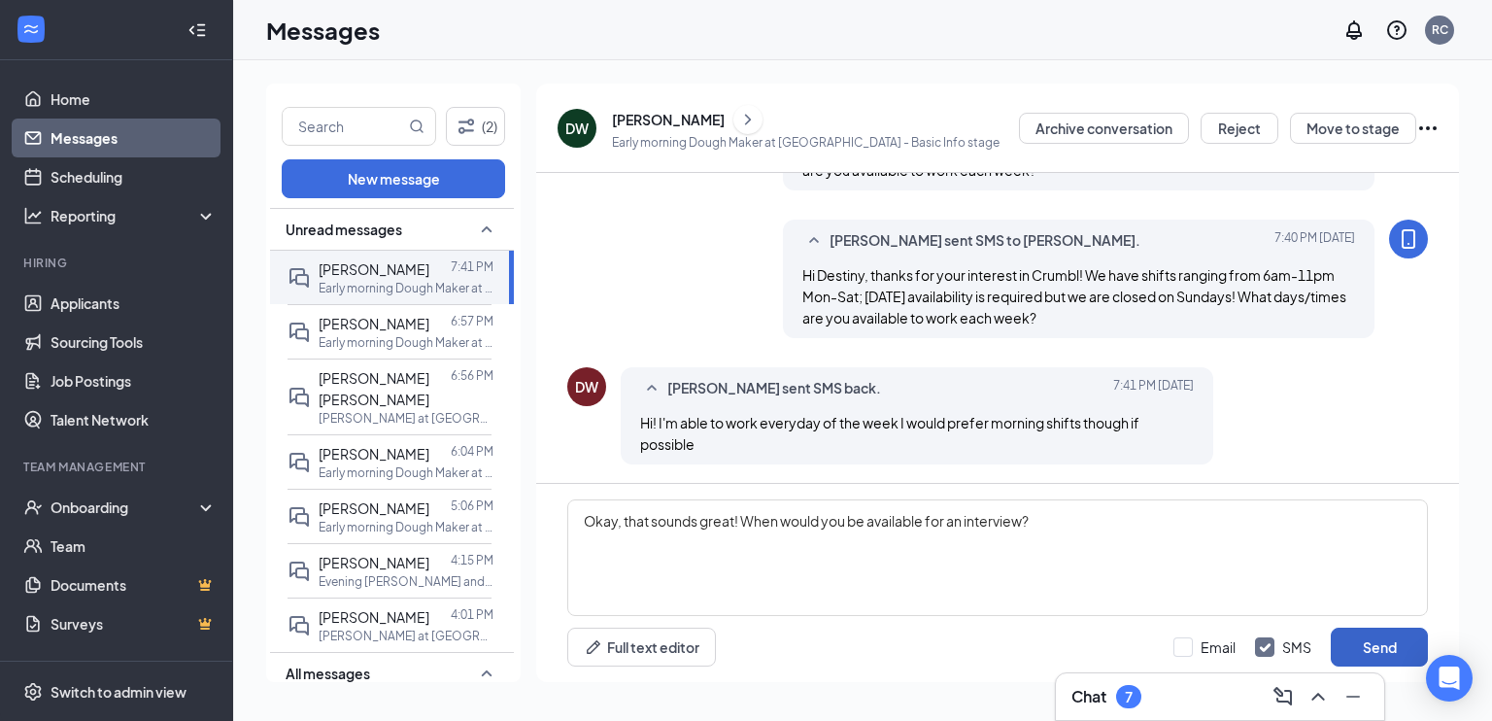
click at [1353, 638] on button "Send" at bounding box center [1378, 646] width 97 height 39
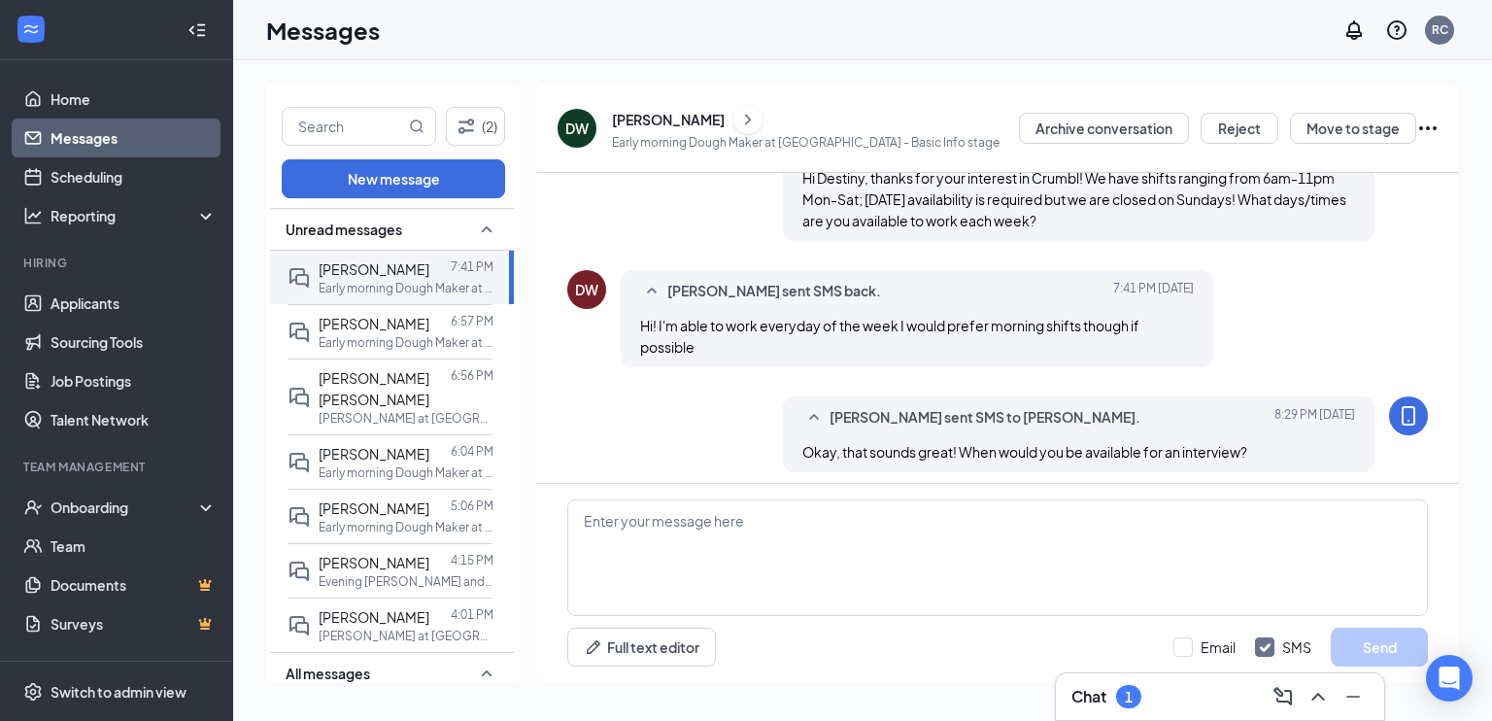
scroll to position [344, 0]
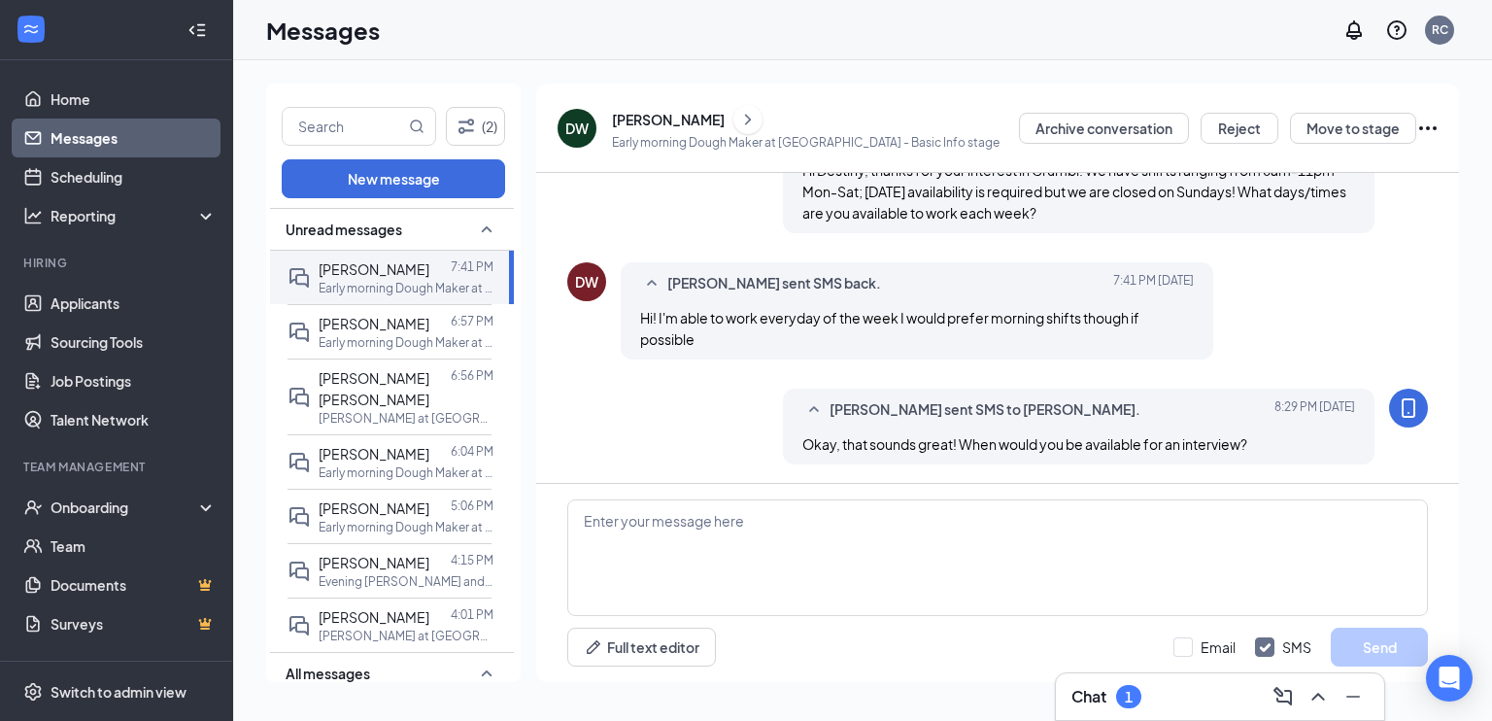
click at [876, 638] on div "Full text editor Email SMS Send" at bounding box center [997, 646] width 860 height 39
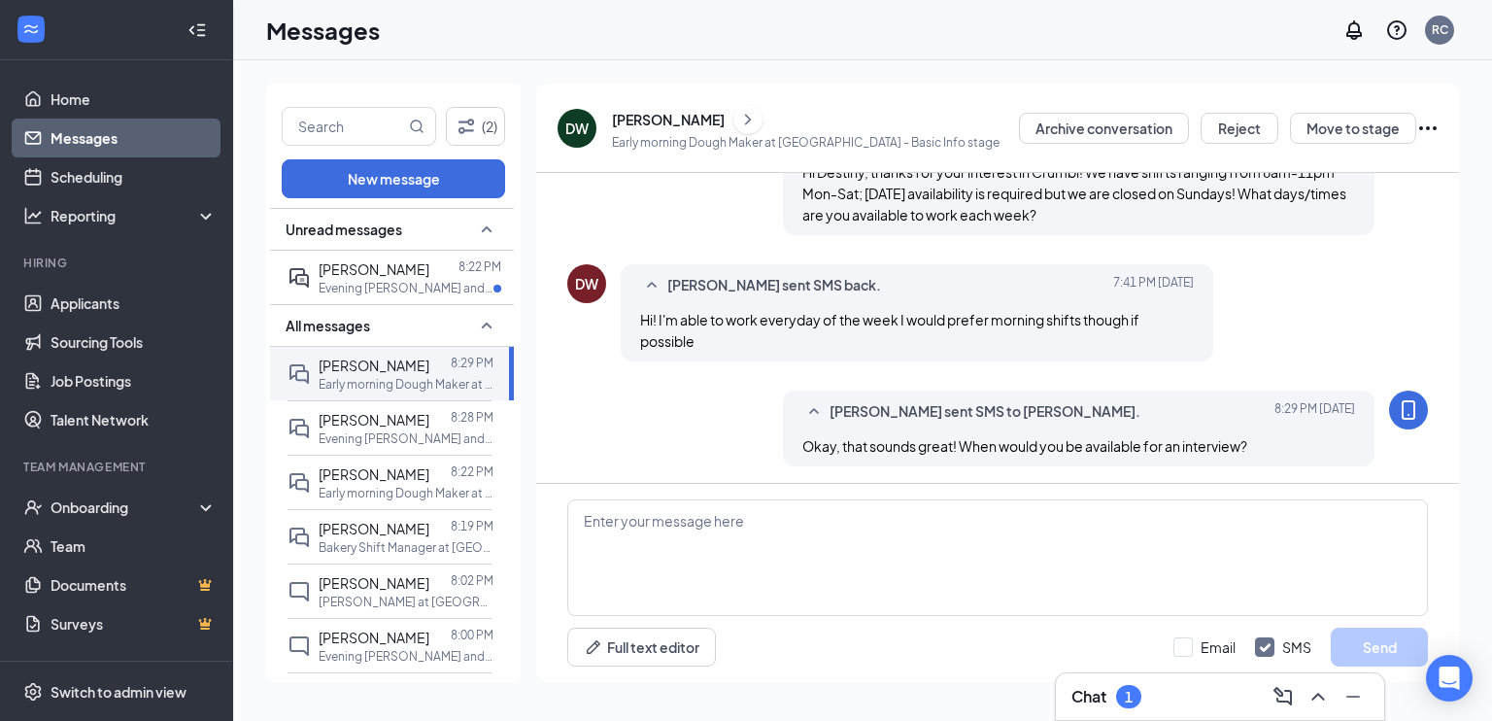
scroll to position [344, 0]
click at [429, 261] on div at bounding box center [443, 268] width 29 height 21
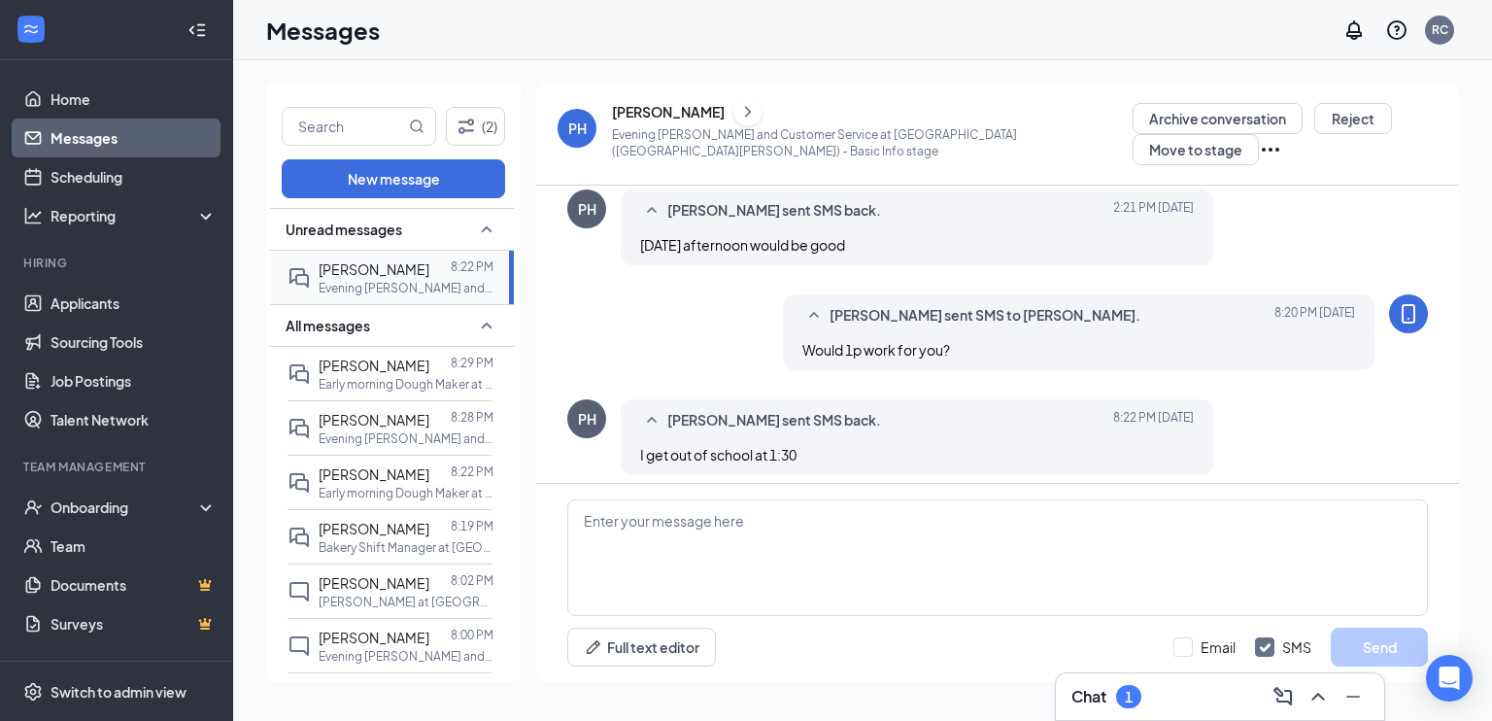
scroll to position [847, 0]
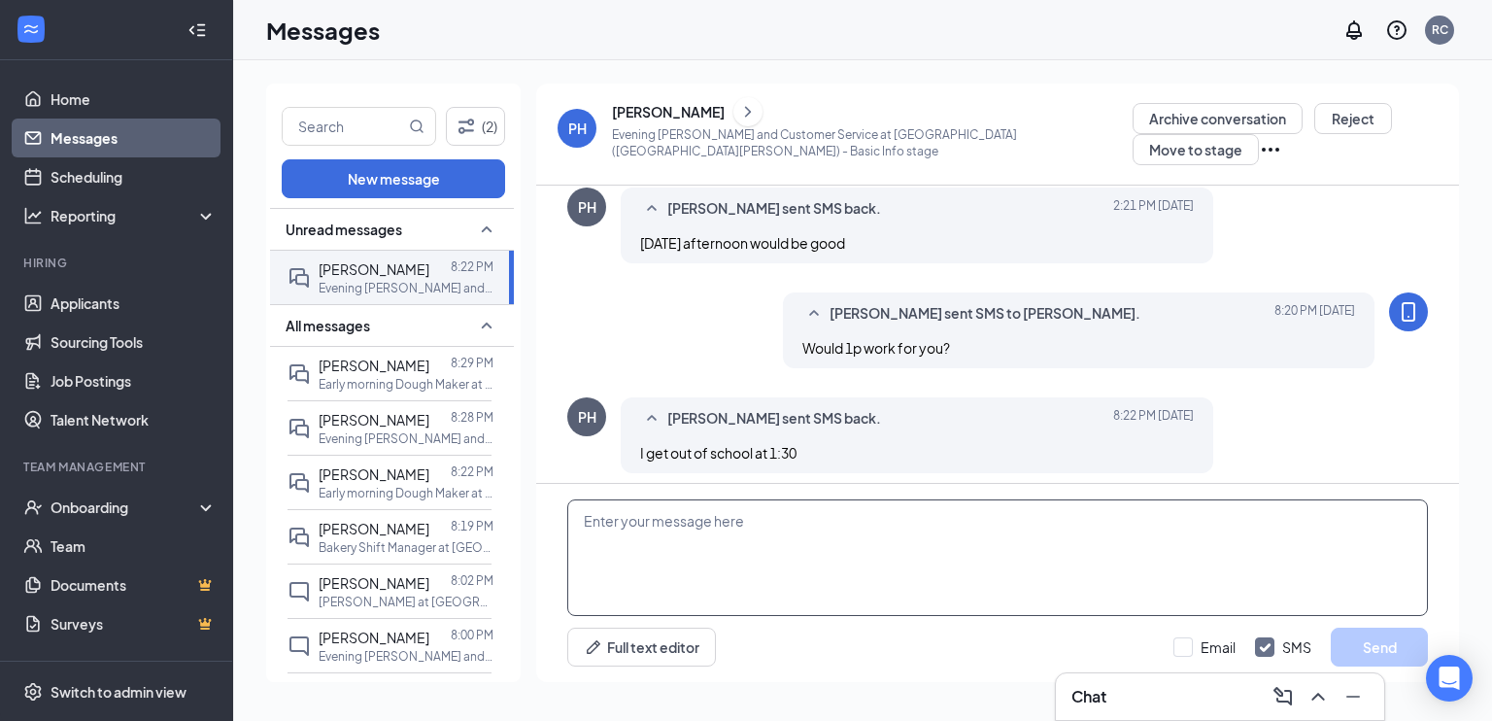
click at [891, 564] on textarea at bounding box center [997, 557] width 860 height 117
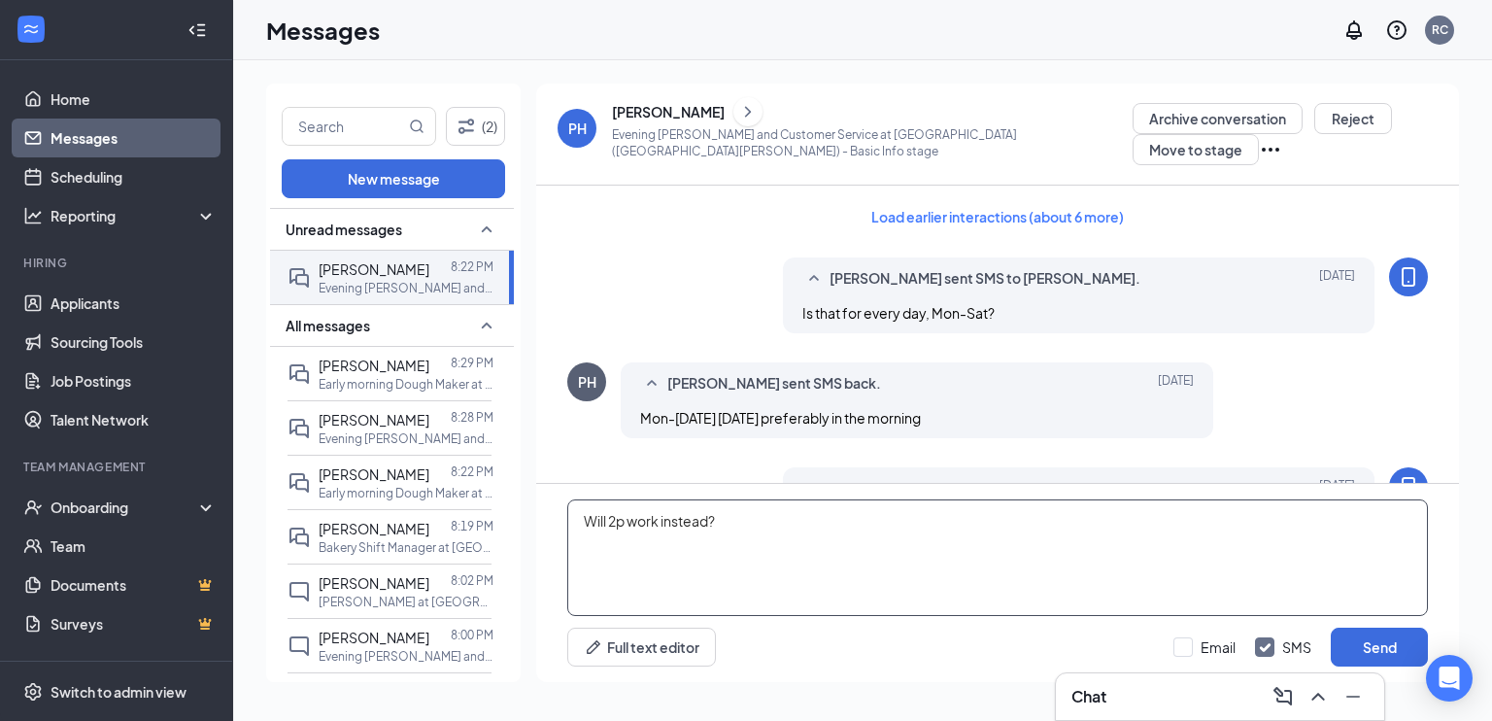
scroll to position [0, 0]
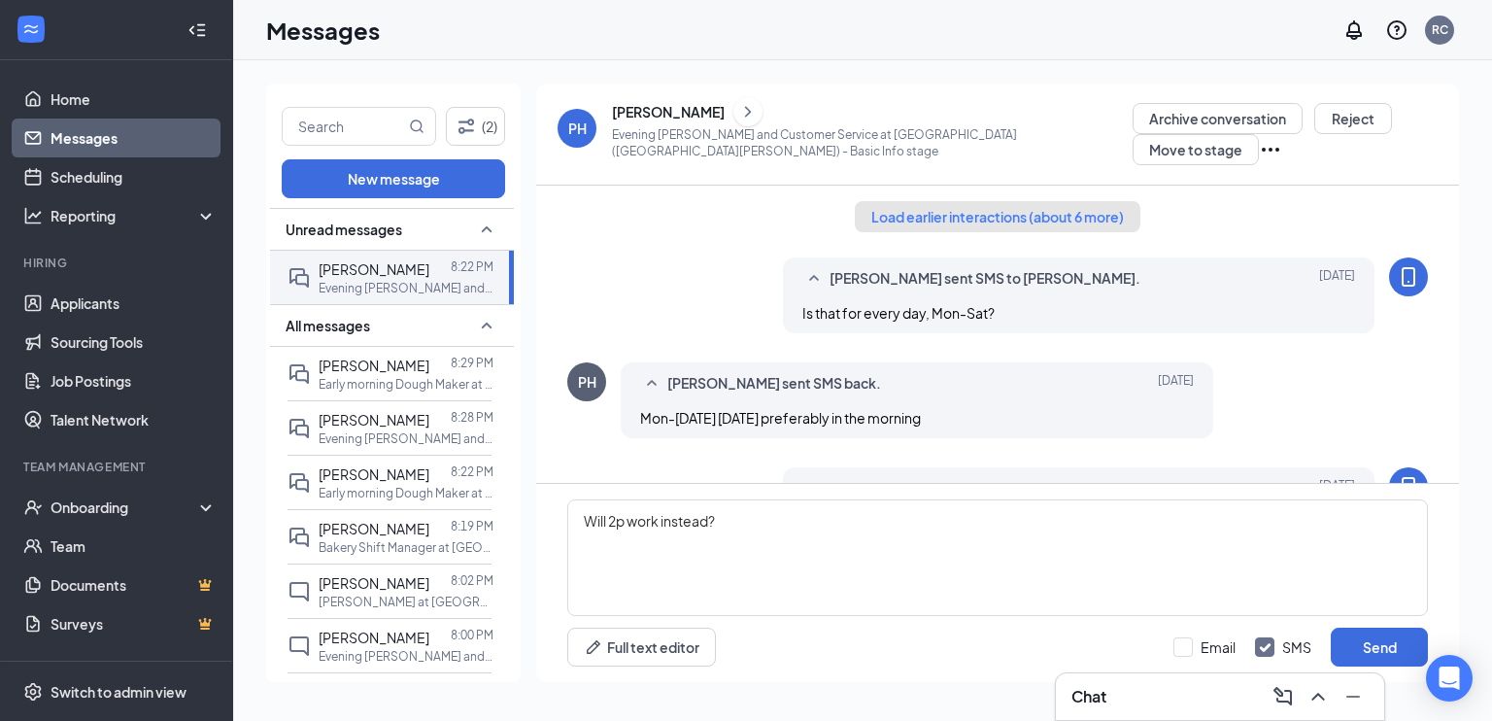
click at [997, 217] on button "Load earlier interactions (about 6 more)" at bounding box center [998, 216] width 286 height 31
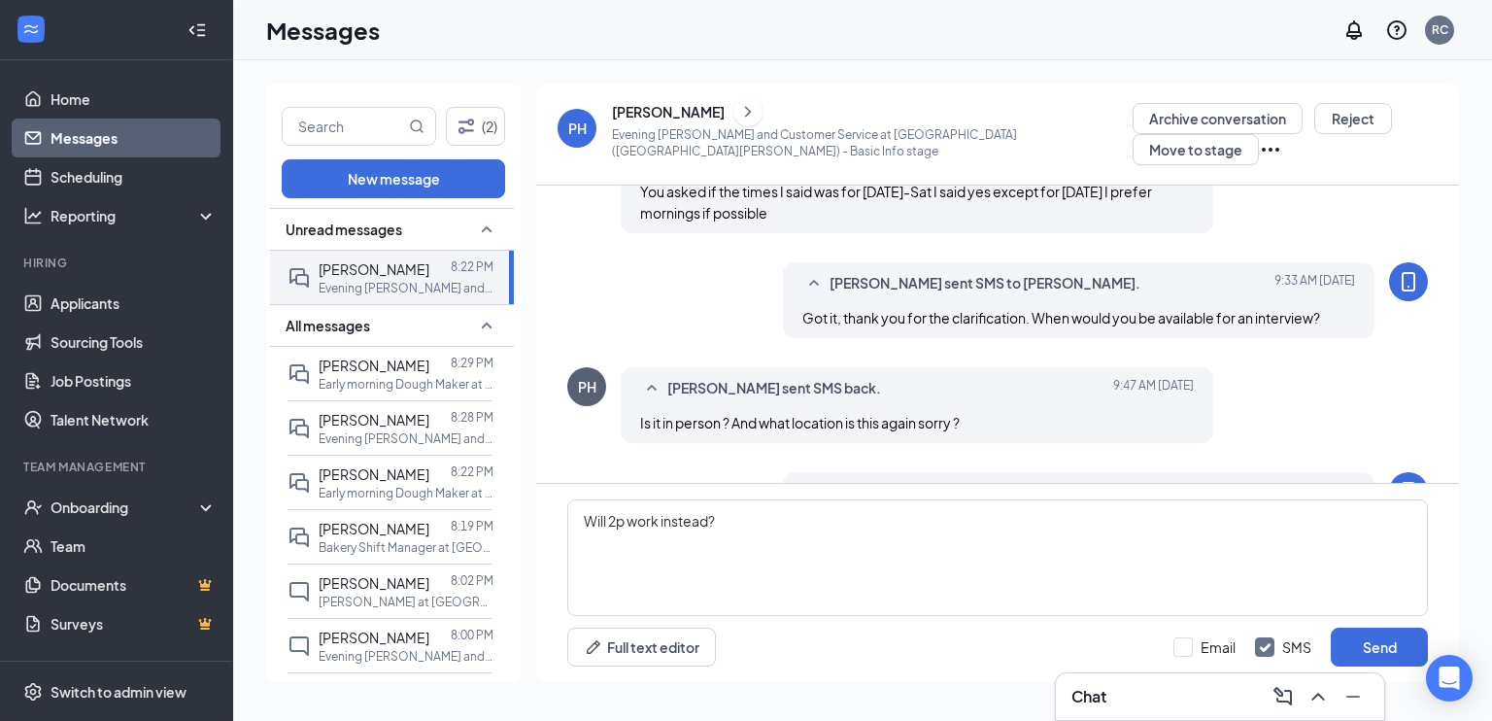
scroll to position [1386, 0]
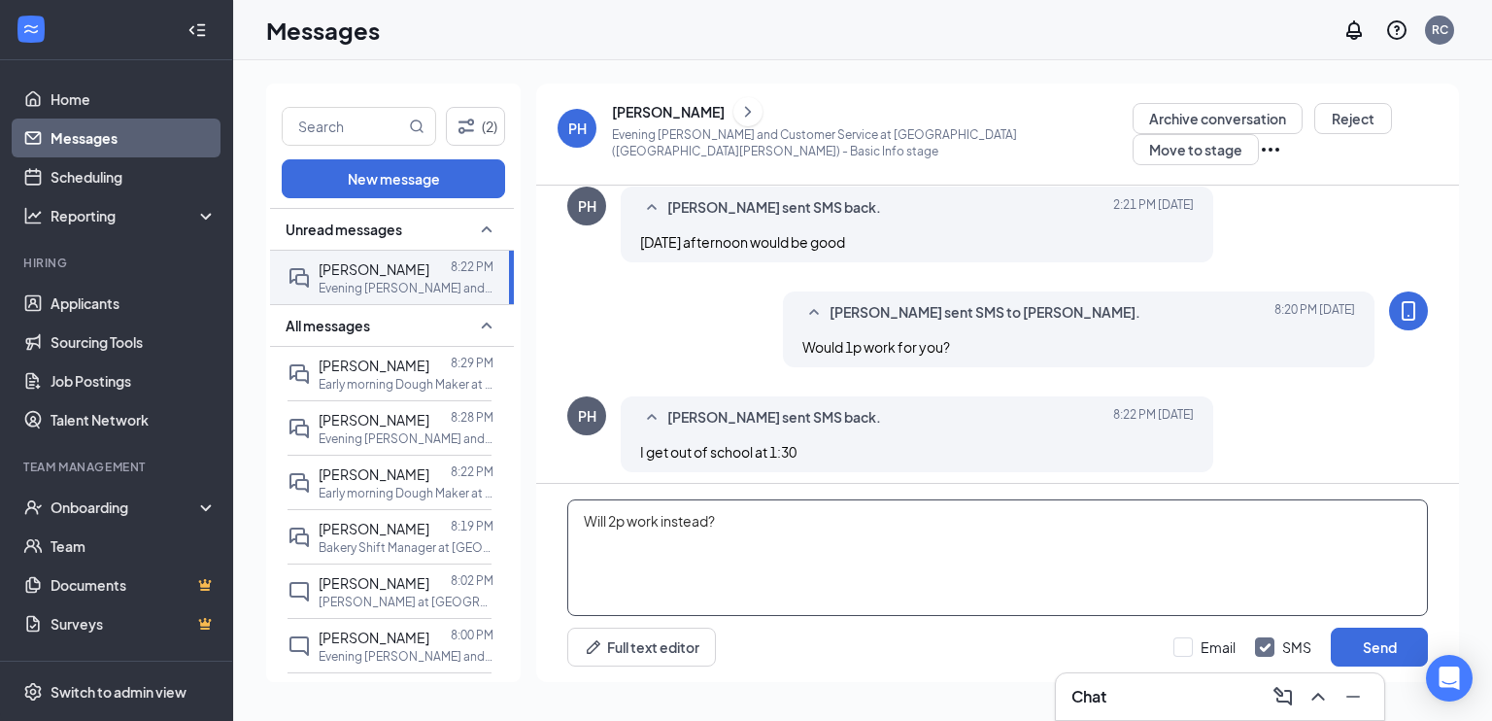
click at [618, 522] on textarea "Will 2p work instead?" at bounding box center [997, 557] width 860 height 117
type textarea "Will 2:30p work instead?"
click at [1365, 652] on button "Send" at bounding box center [1378, 646] width 97 height 39
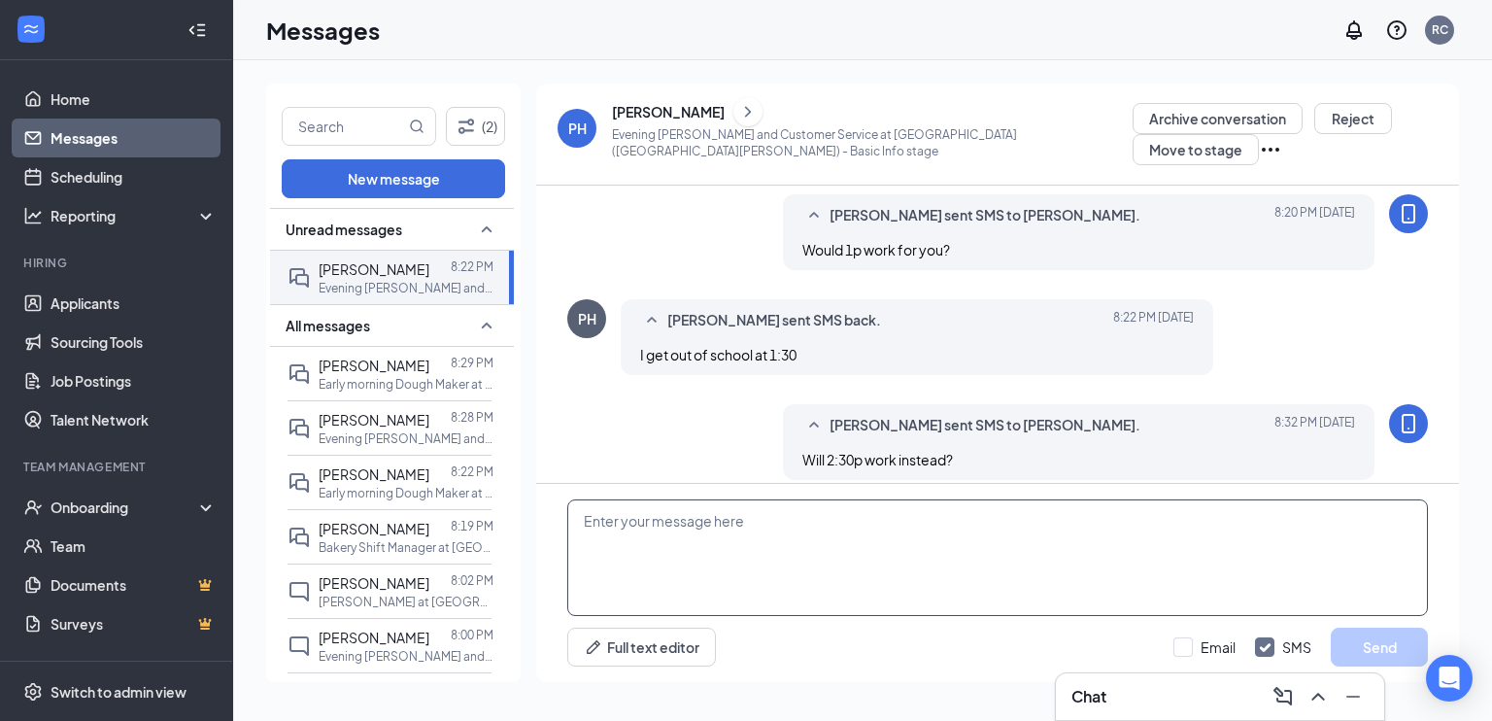
scroll to position [1491, 0]
